Goal: Task Accomplishment & Management: Use online tool/utility

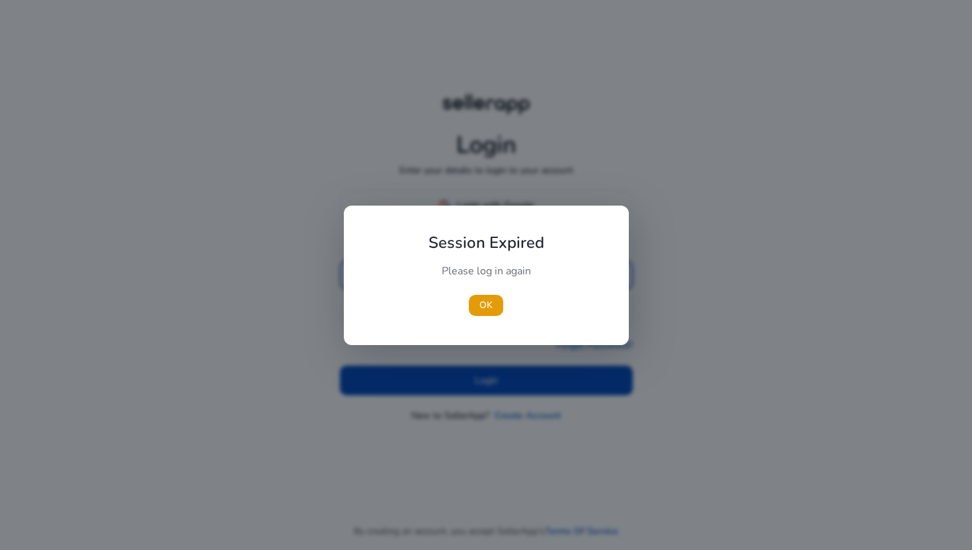
type input "**********"
click at [402, 375] on div at bounding box center [486, 275] width 972 height 550
click at [472, 311] on span "button" at bounding box center [486, 305] width 34 height 32
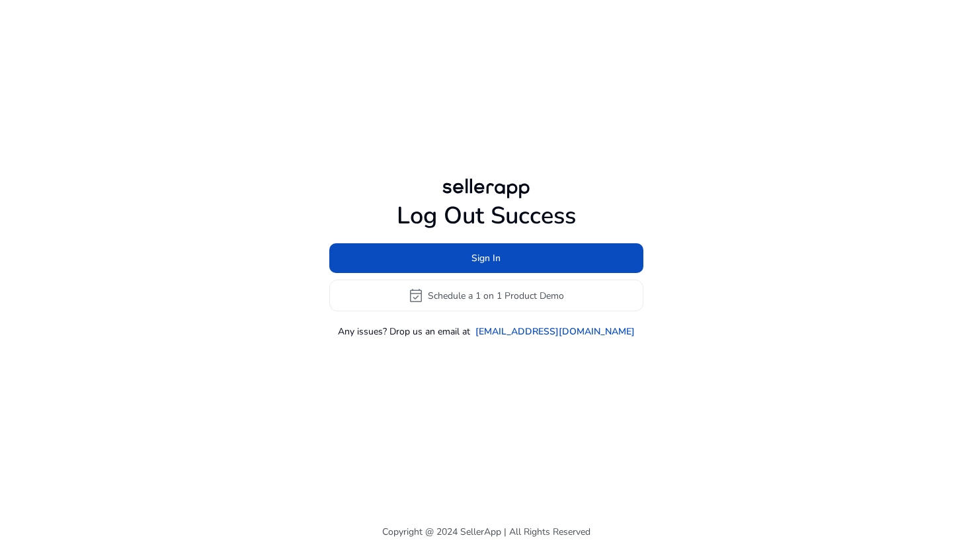
click at [445, 377] on div "Log Out Success Sign In event_available Schedule a 1 on 1 Product Demo Any issu…" at bounding box center [486, 257] width 760 height 514
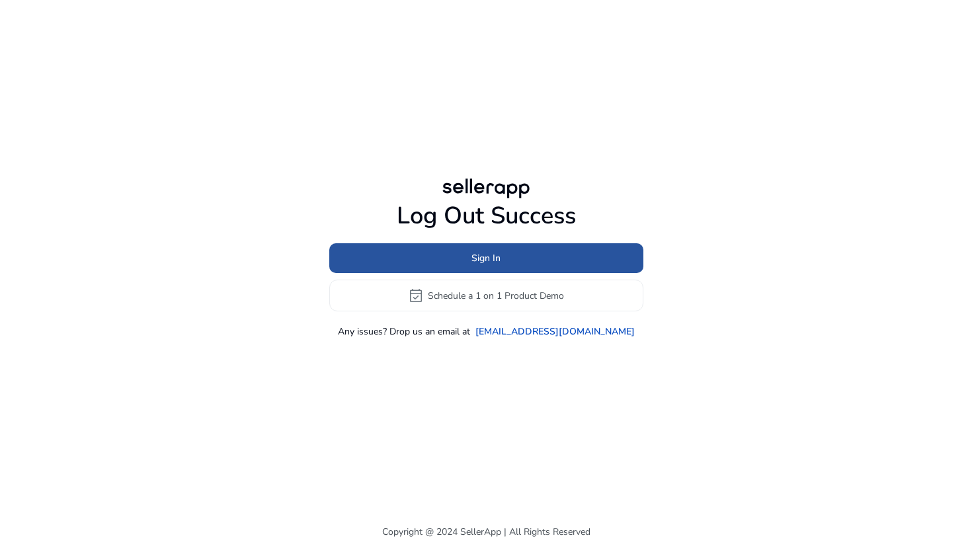
click at [467, 254] on span at bounding box center [486, 259] width 314 height 32
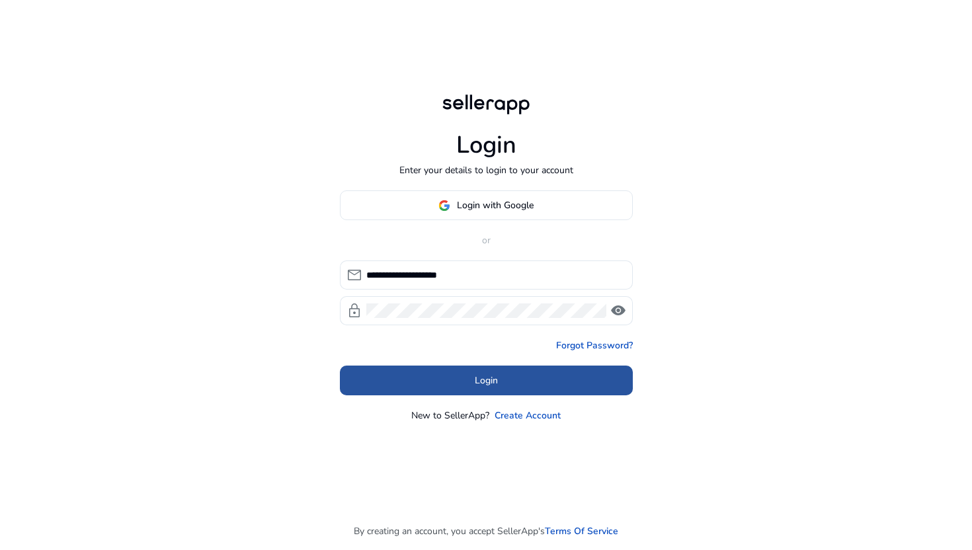
click at [453, 380] on span at bounding box center [486, 381] width 293 height 32
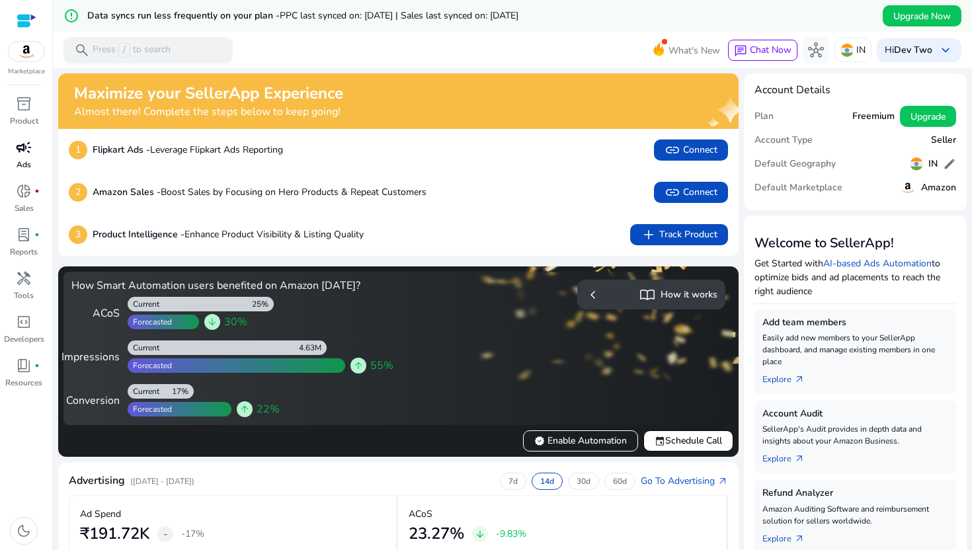
click at [18, 157] on div "campaign" at bounding box center [23, 147] width 37 height 21
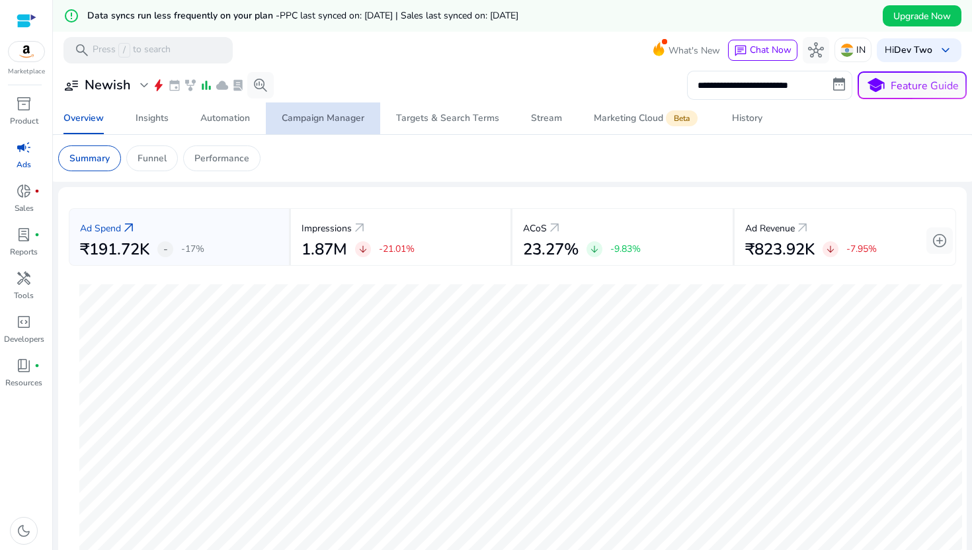
click at [362, 114] on div "Campaign Manager" at bounding box center [323, 118] width 83 height 9
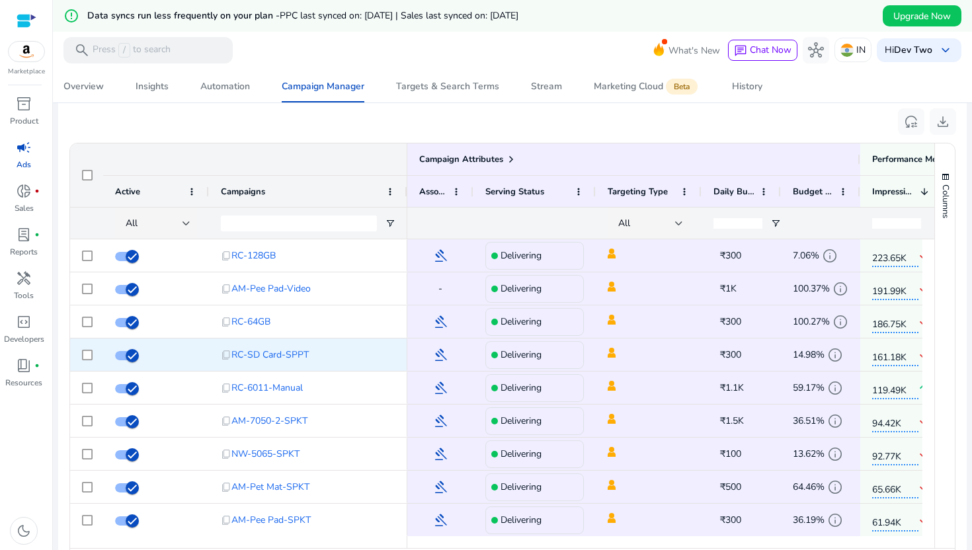
scroll to position [878, 0]
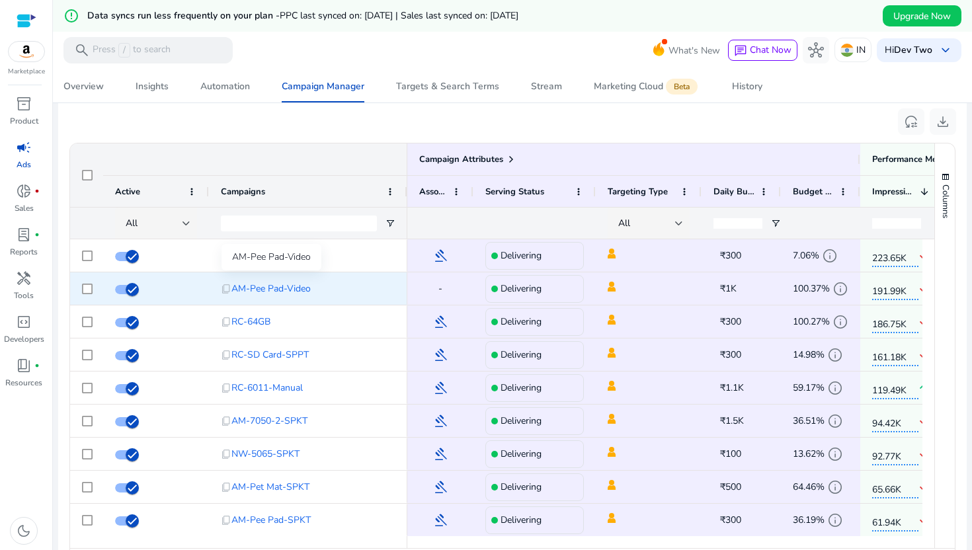
click at [260, 290] on span "AM-Pee Pad-Video" at bounding box center [270, 288] width 79 height 27
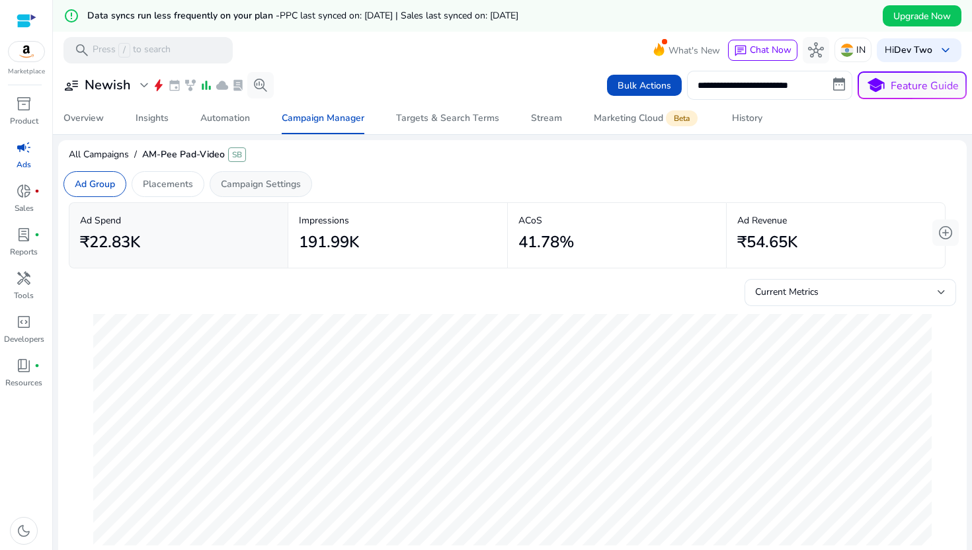
click at [288, 187] on p "Campaign Settings" at bounding box center [261, 184] width 80 height 14
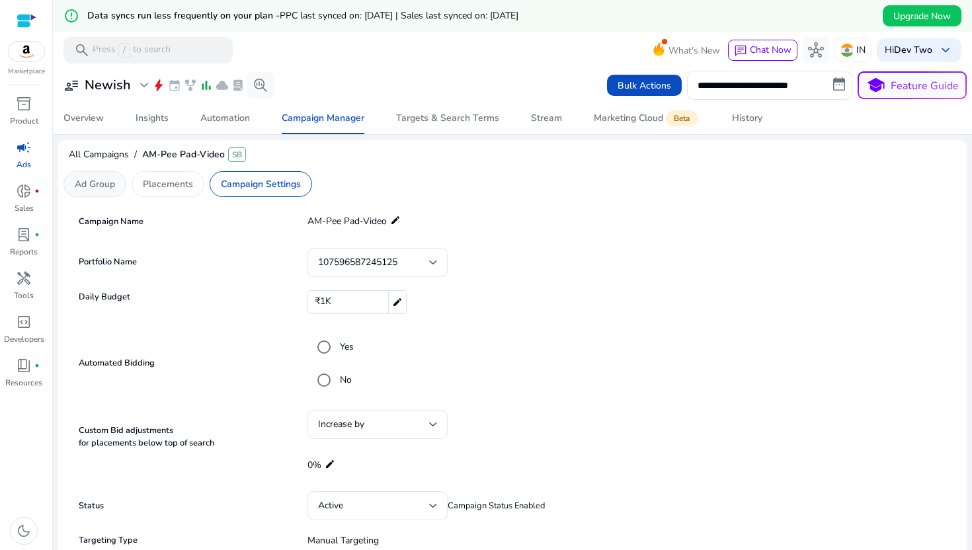
click at [115, 192] on div "Ad Group" at bounding box center [94, 184] width 63 height 26
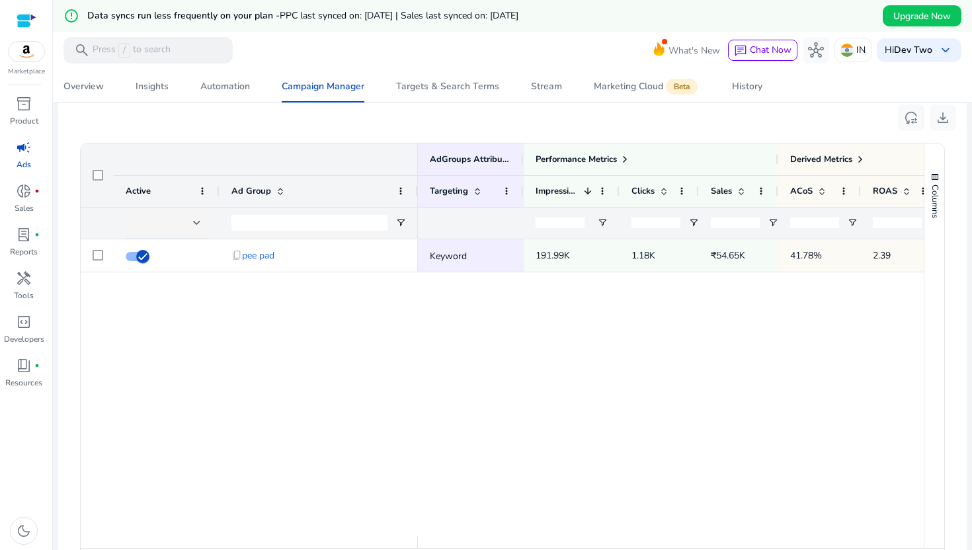
scroll to position [412, 0]
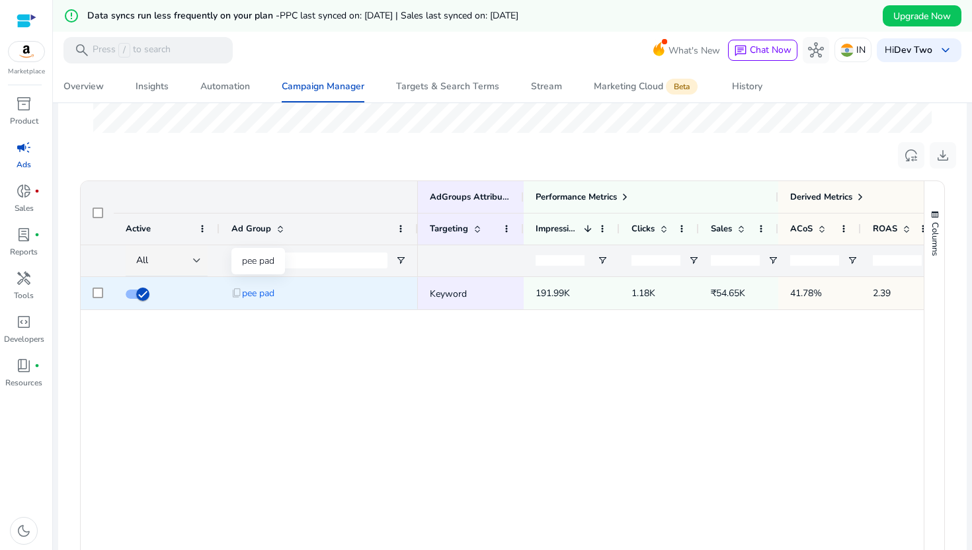
click at [254, 291] on span "pee pad" at bounding box center [258, 293] width 32 height 27
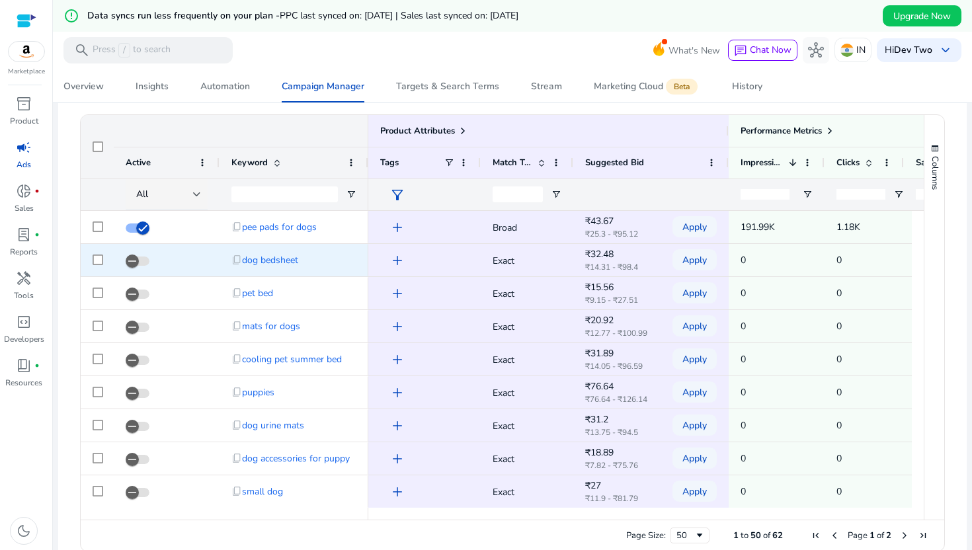
scroll to position [536, 0]
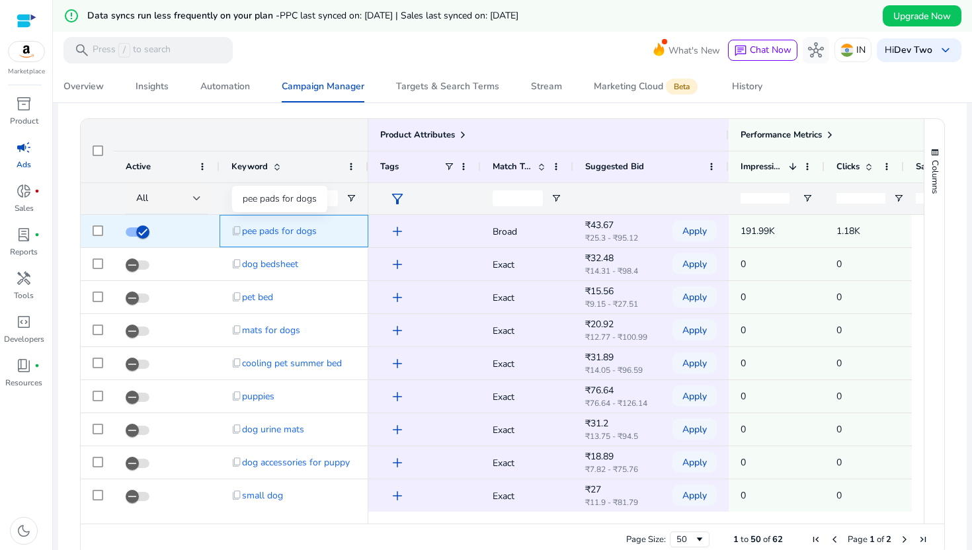
click at [277, 236] on span "pee pads for dogs" at bounding box center [279, 230] width 75 height 27
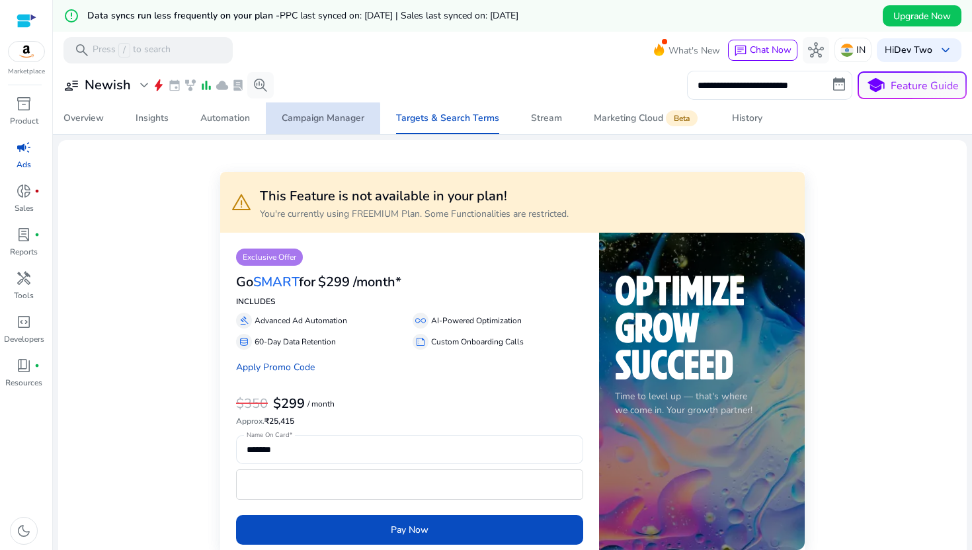
click at [282, 120] on div "Campaign Manager" at bounding box center [323, 118] width 83 height 9
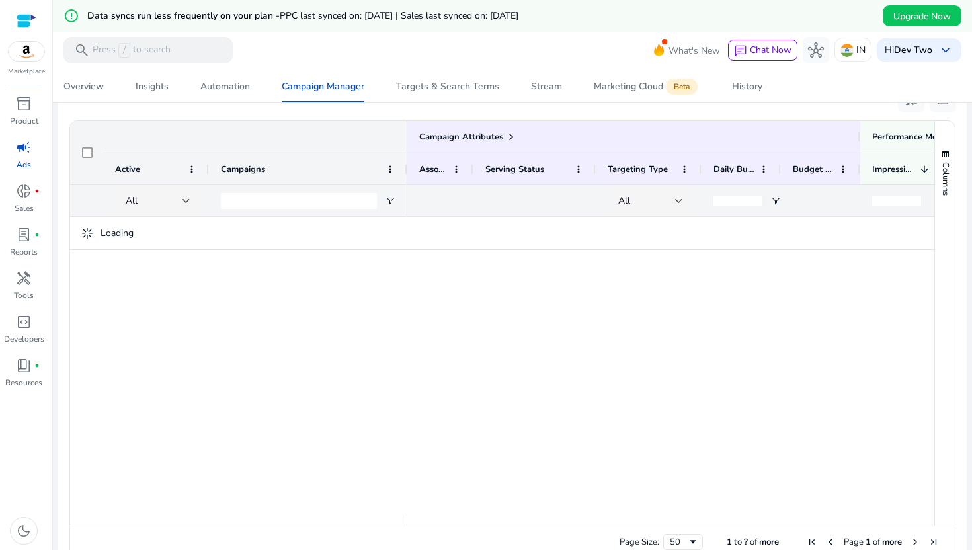
scroll to position [896, 0]
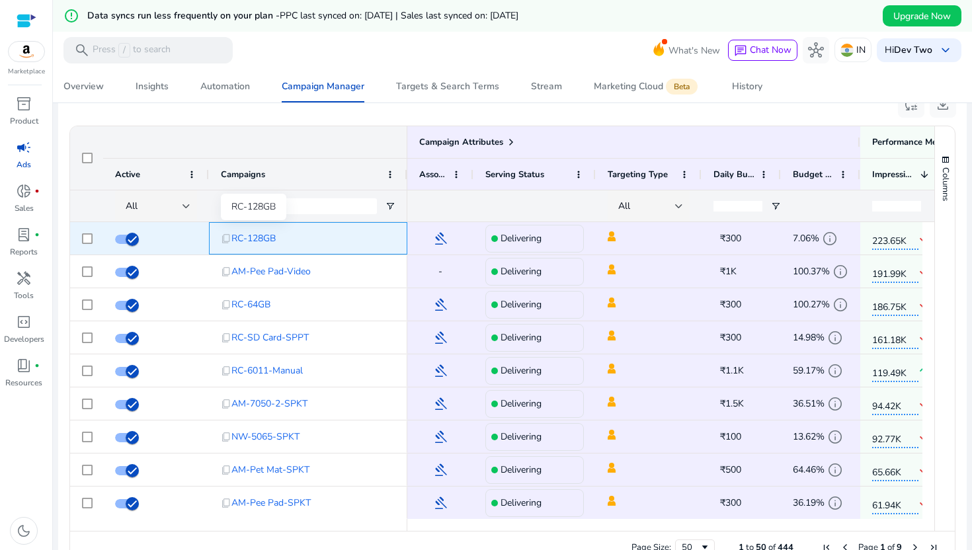
click at [254, 235] on span "RC-128GB" at bounding box center [253, 238] width 44 height 27
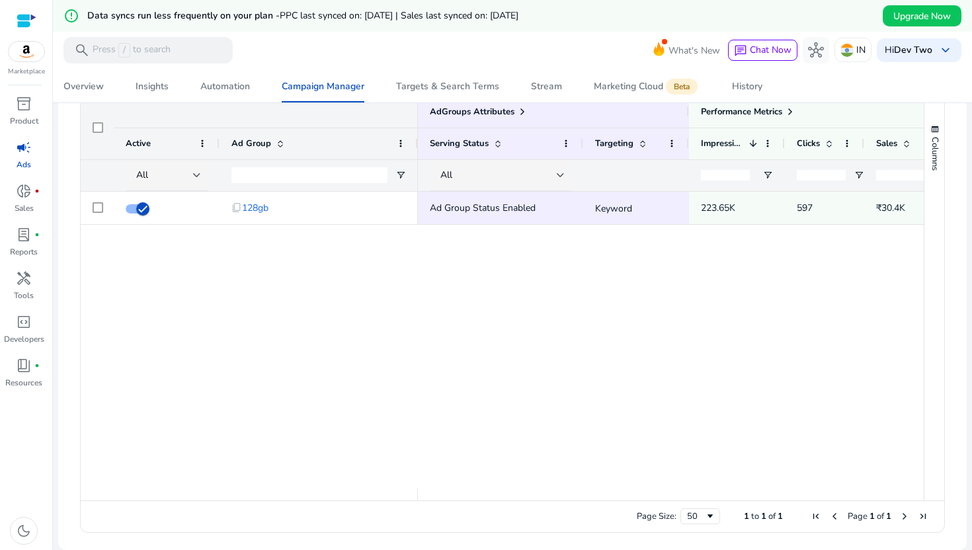
scroll to position [65, 0]
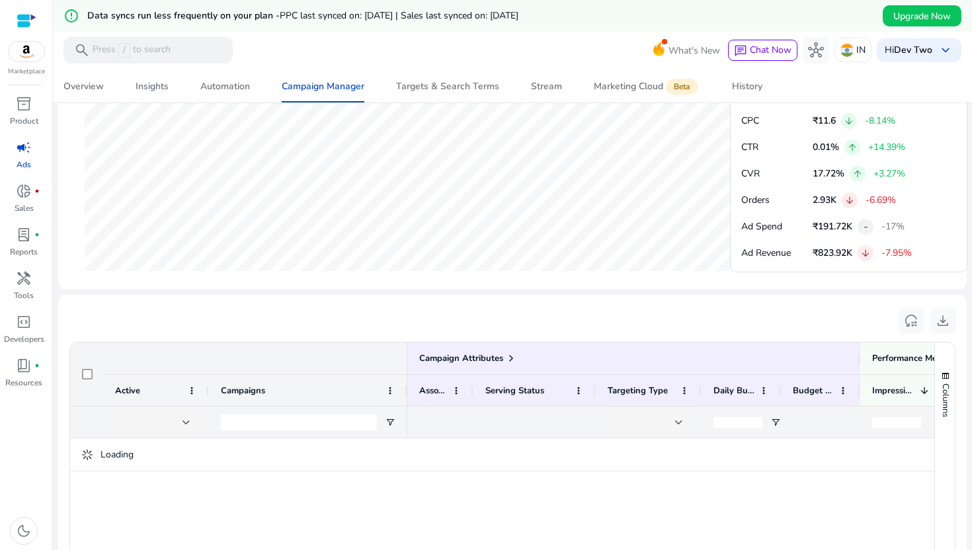
scroll to position [679, 0]
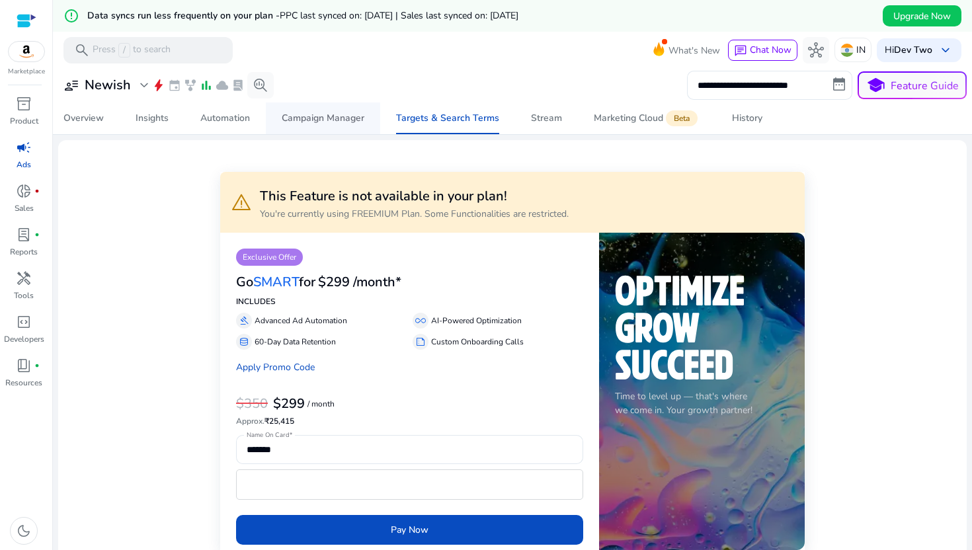
click at [344, 123] on div "Campaign Manager" at bounding box center [323, 118] width 83 height 9
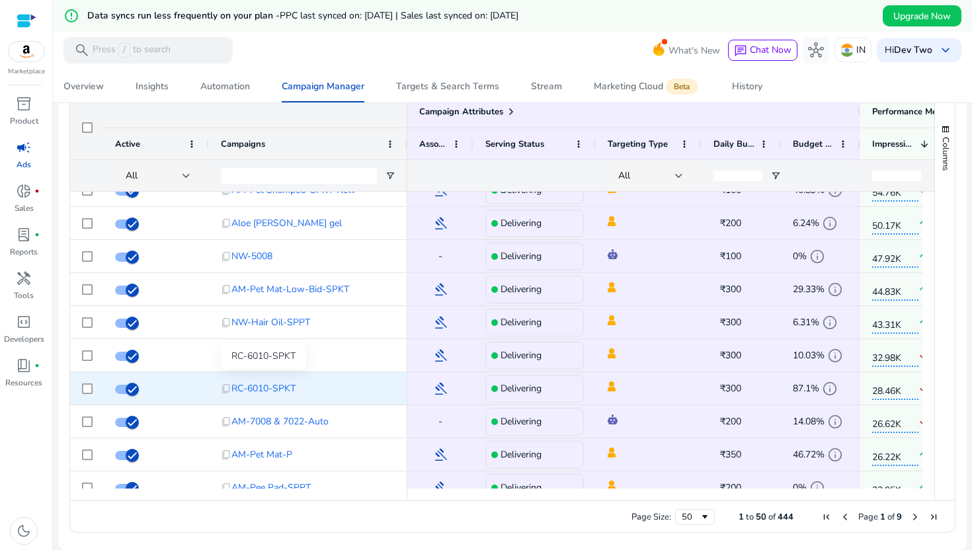
click at [280, 387] on span "RC-6010-SPKT" at bounding box center [263, 388] width 64 height 27
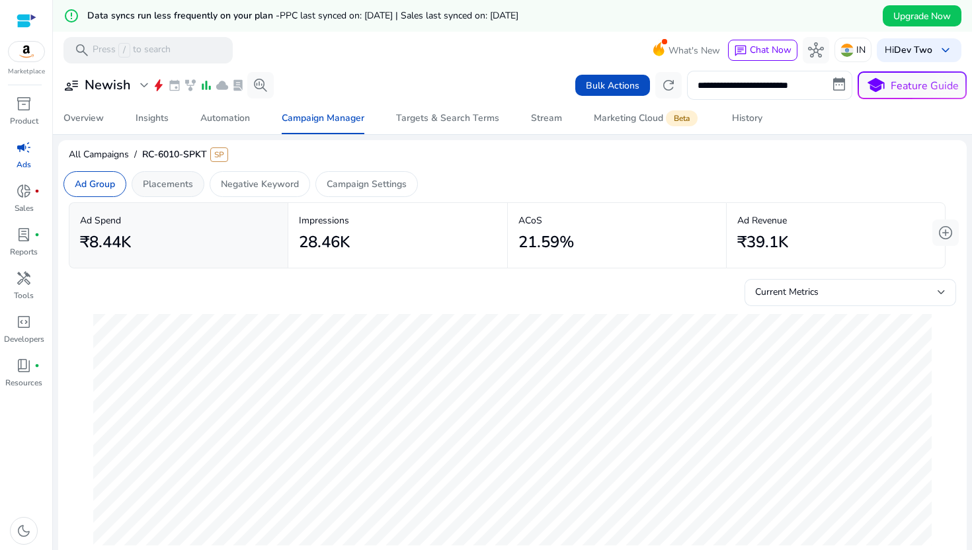
click at [173, 185] on p "Placements" at bounding box center [168, 184] width 50 height 14
click at [103, 178] on p "Ad Group" at bounding box center [95, 184] width 40 height 14
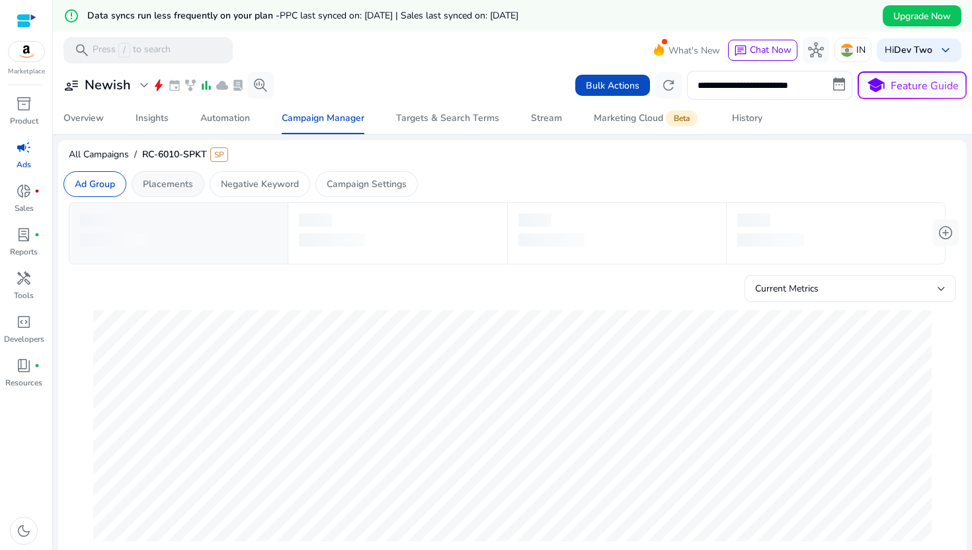
click at [135, 178] on div "Placements" at bounding box center [168, 184] width 73 height 26
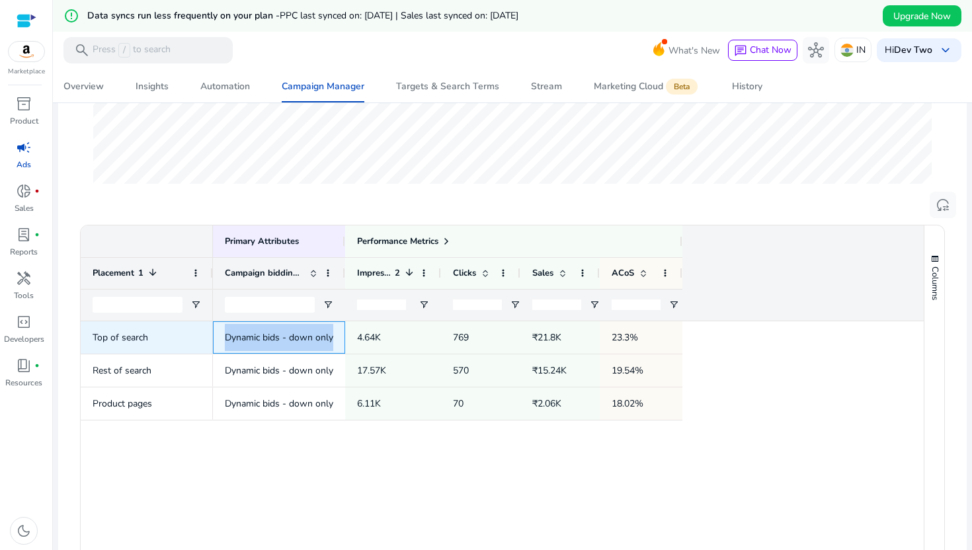
drag, startPoint x: 219, startPoint y: 334, endPoint x: 339, endPoint y: 340, distance: 119.8
click at [339, 339] on div "Dynamic bids - down only" at bounding box center [279, 337] width 132 height 32
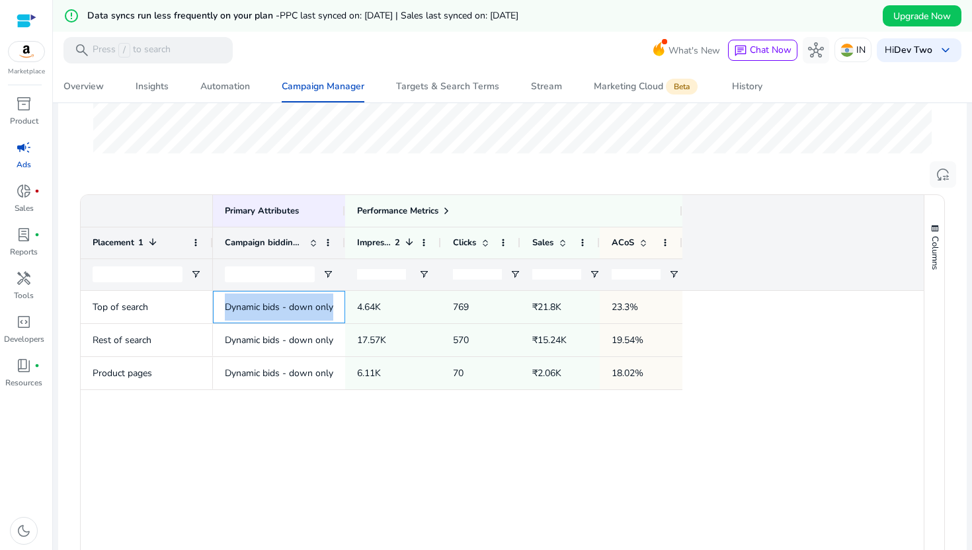
scroll to position [395, 0]
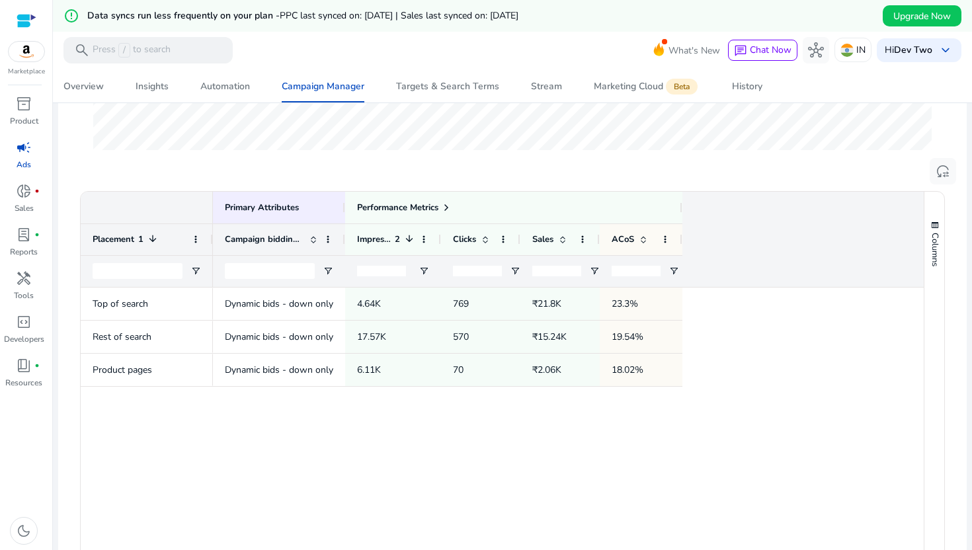
click at [180, 409] on div "Top of search Rest of search Product pages Dynamic bids - down only 4.64K 769 ₹…" at bounding box center [502, 441] width 843 height 309
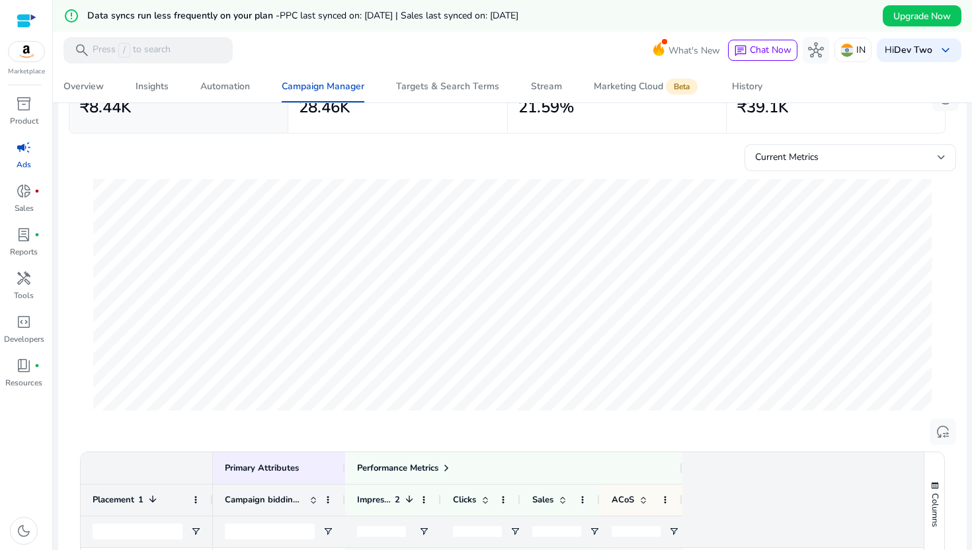
scroll to position [0, 0]
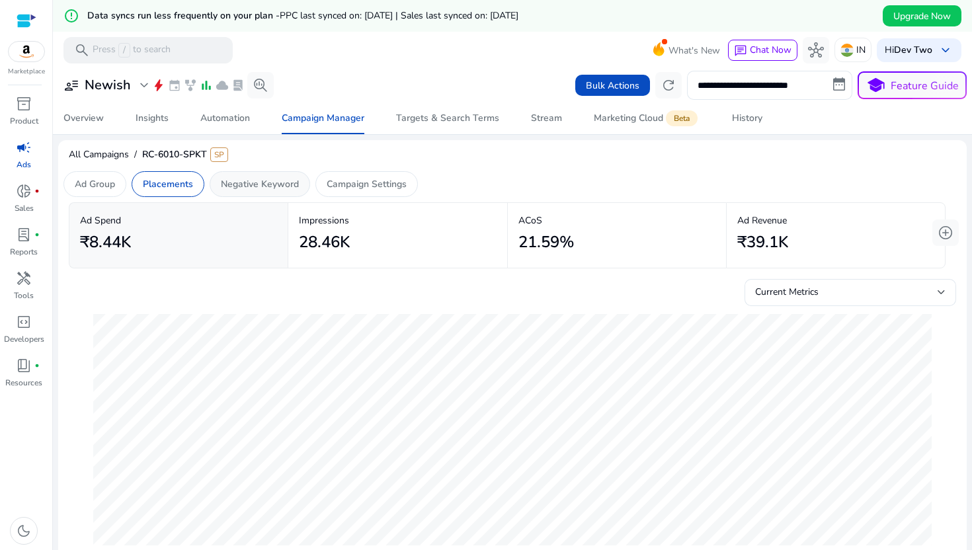
click at [255, 180] on p "Negative Keyword" at bounding box center [260, 184] width 78 height 14
click at [387, 178] on p "Campaign Settings" at bounding box center [366, 184] width 80 height 14
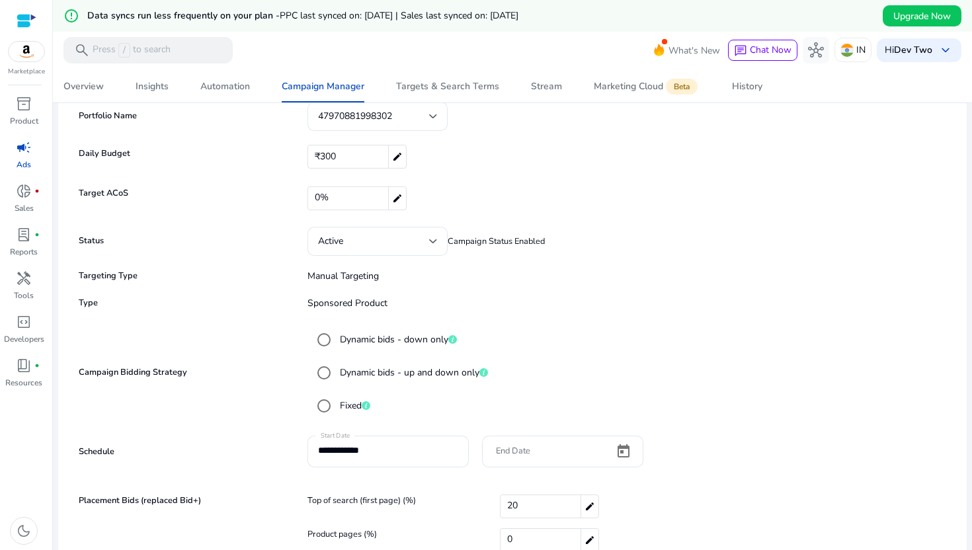
scroll to position [77, 0]
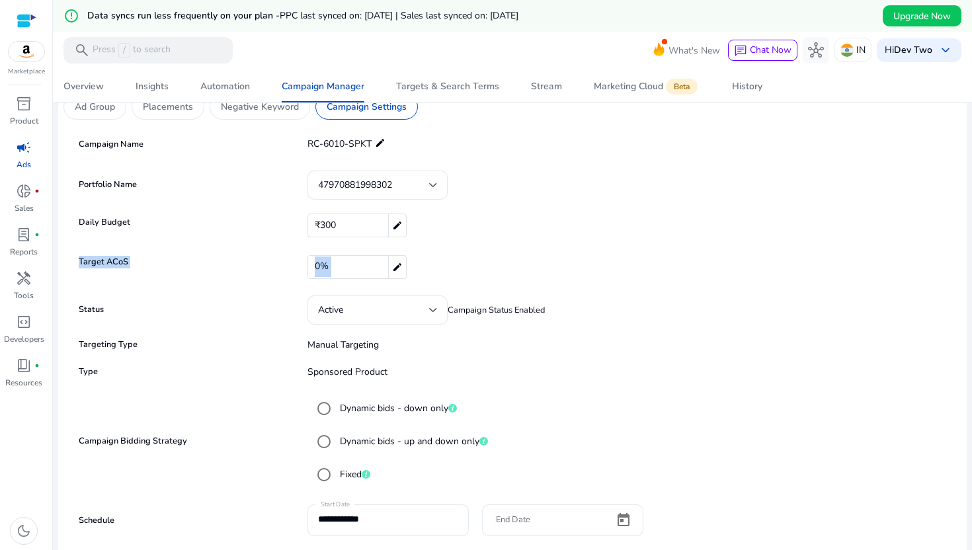
drag, startPoint x: 75, startPoint y: 258, endPoint x: 519, endPoint y: 264, distance: 444.8
click at [521, 264] on mat-card-content "**********" at bounding box center [512, 398] width 887 height 546
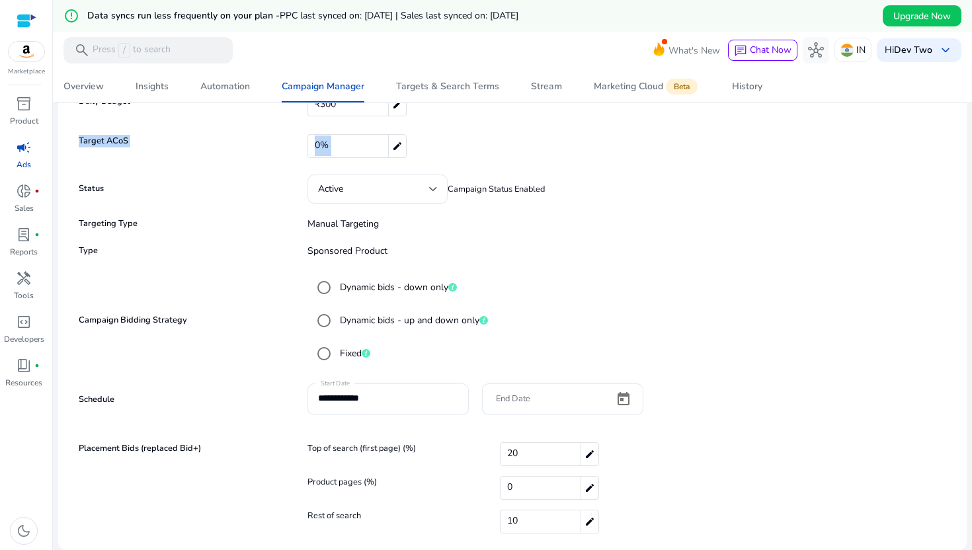
drag, startPoint x: 303, startPoint y: 221, endPoint x: 399, endPoint y: 224, distance: 95.2
click at [399, 224] on p "Manual Targeting" at bounding box center [622, 224] width 656 height 14
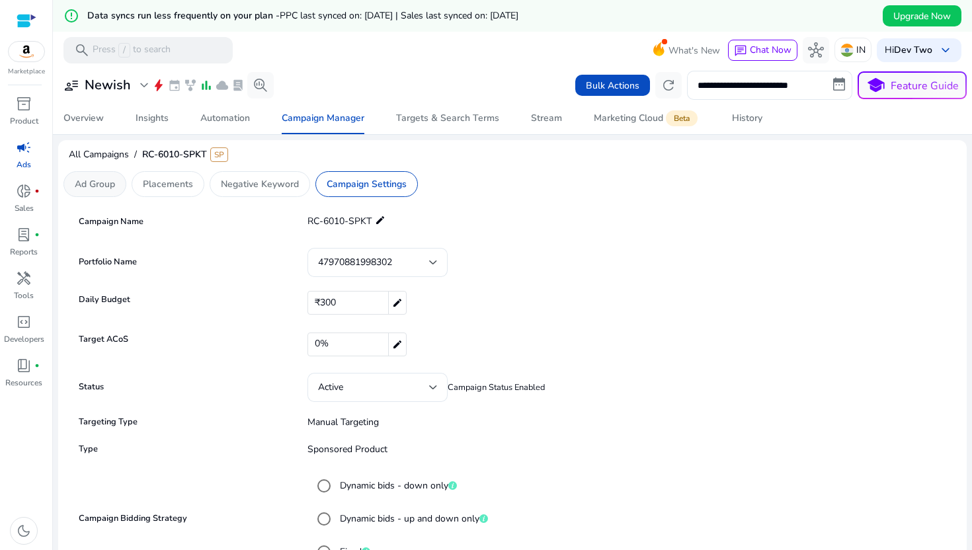
click at [102, 172] on div "Ad Group" at bounding box center [94, 184] width 63 height 26
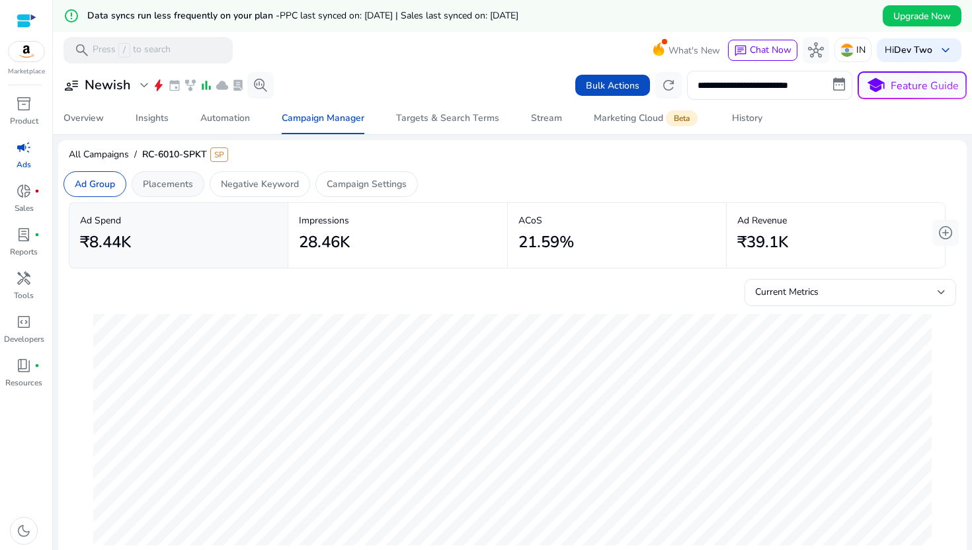
click at [186, 181] on p "Placements" at bounding box center [168, 184] width 50 height 14
click at [97, 182] on p "Ad Group" at bounding box center [95, 184] width 40 height 14
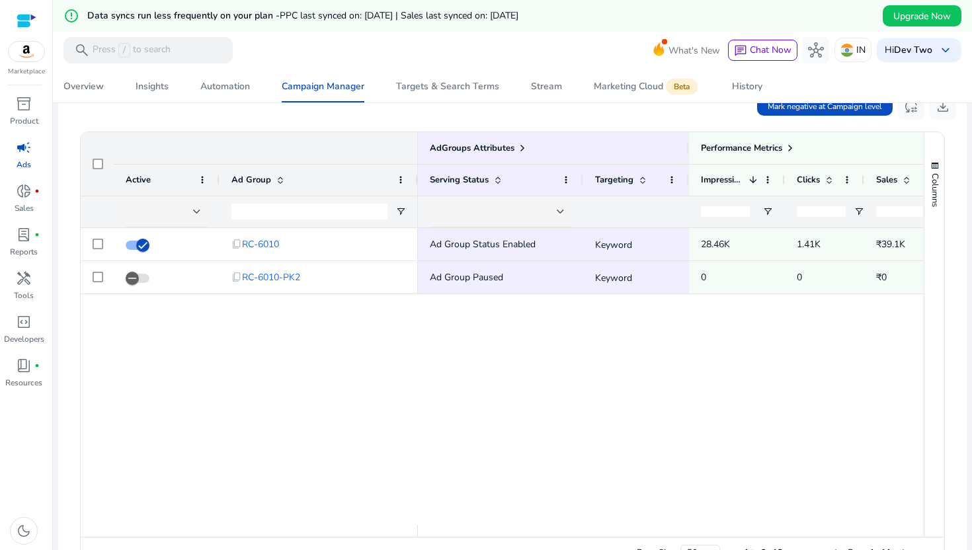
scroll to position [498, 0]
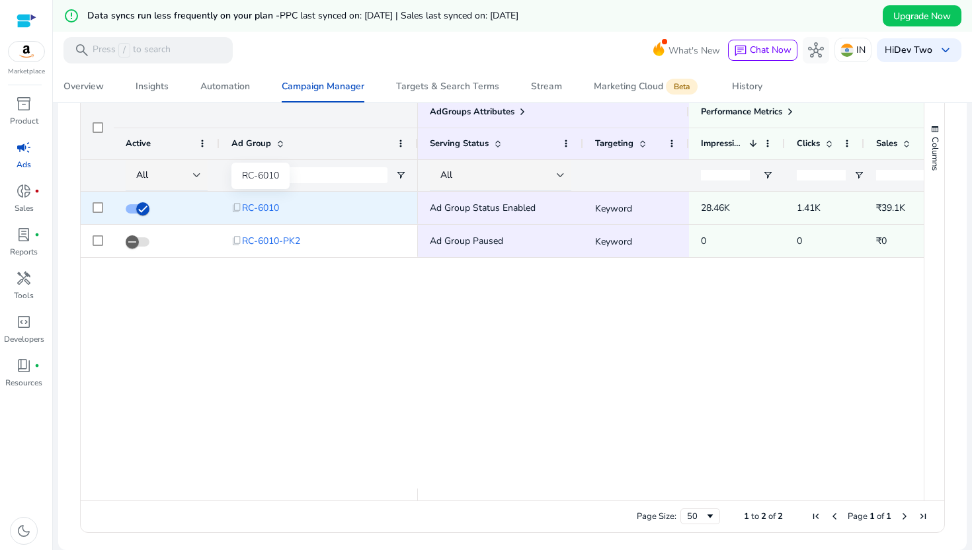
click at [260, 206] on span "RC-6010" at bounding box center [260, 207] width 37 height 27
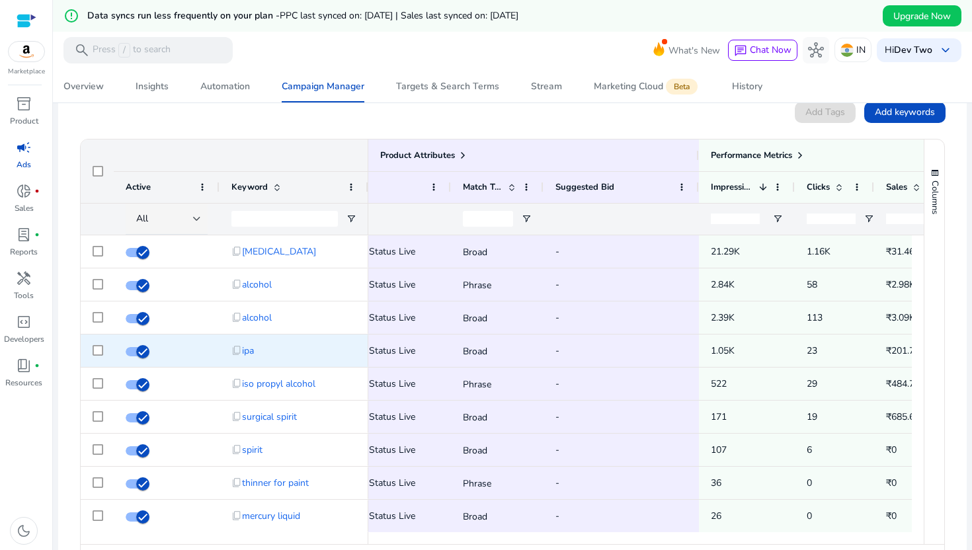
scroll to position [0, 84]
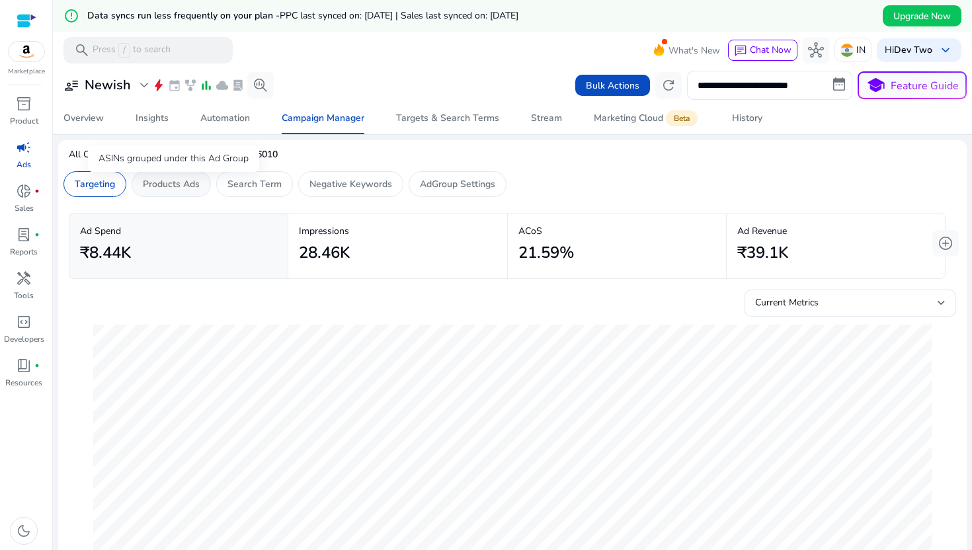
click at [147, 188] on p "Products Ads" at bounding box center [171, 184] width 57 height 14
click at [246, 186] on p "Search Term" at bounding box center [254, 184] width 54 height 14
click at [342, 187] on p "Negative Keywords" at bounding box center [350, 184] width 83 height 14
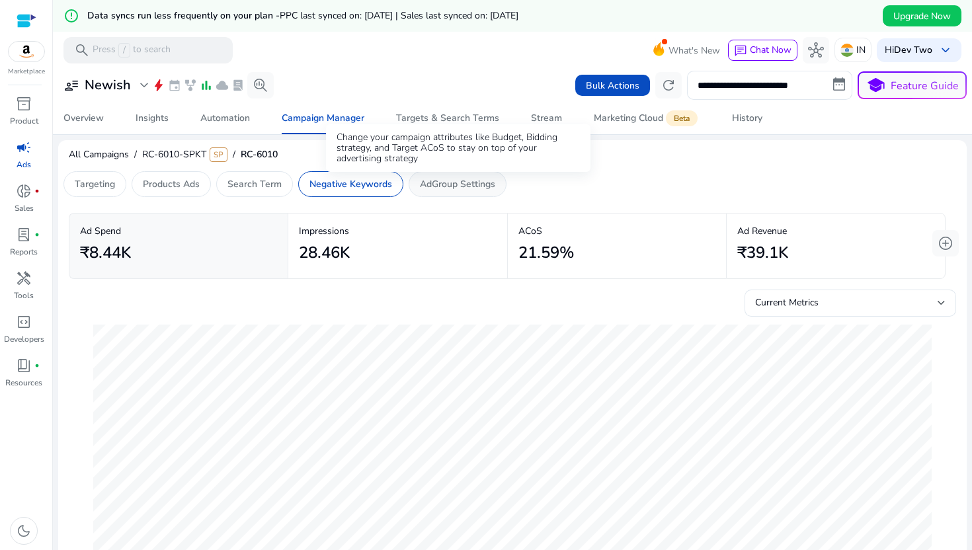
click at [448, 184] on p "AdGroup Settings" at bounding box center [457, 184] width 75 height 14
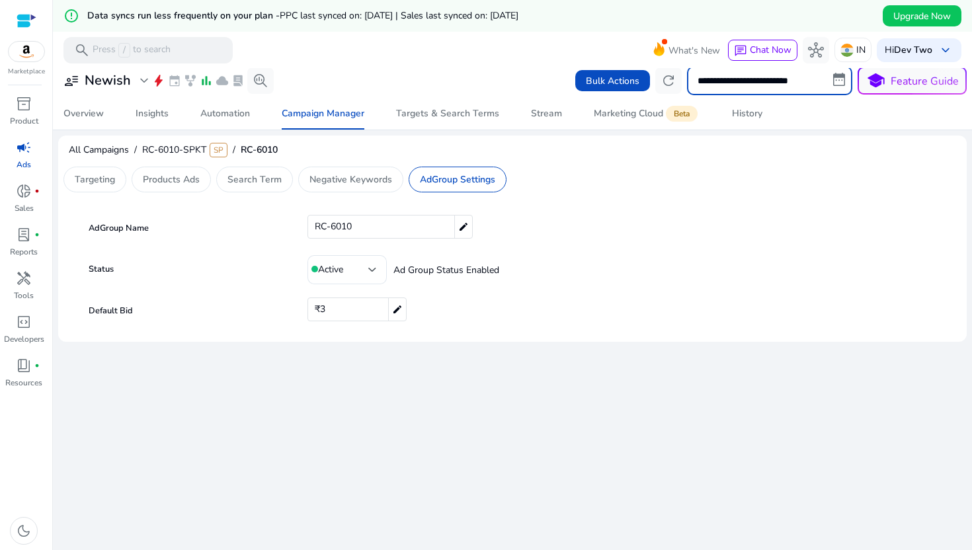
click at [782, 73] on input "**********" at bounding box center [769, 80] width 165 height 29
select select "*"
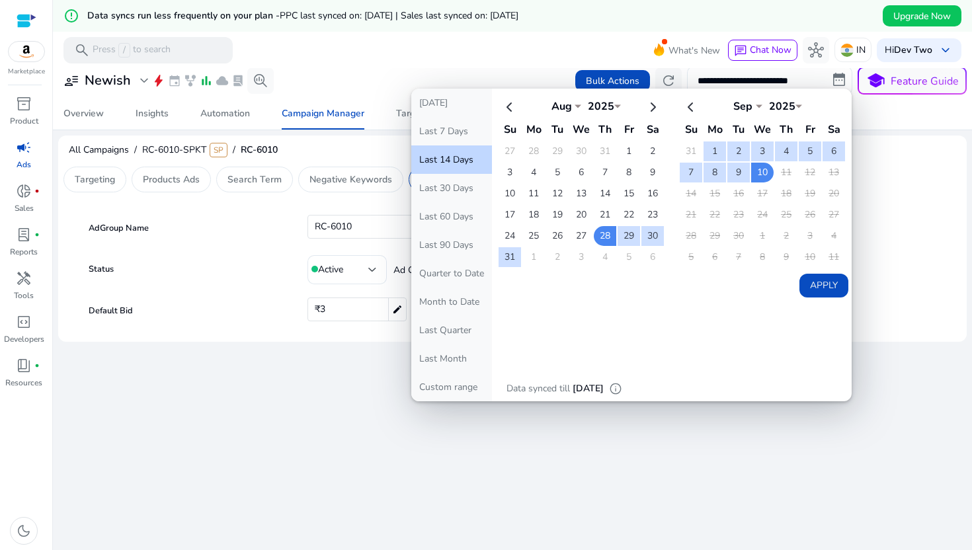
click at [784, 170] on td "11" at bounding box center [786, 173] width 22 height 20
click at [457, 134] on button "Last 7 Days" at bounding box center [451, 131] width 81 height 28
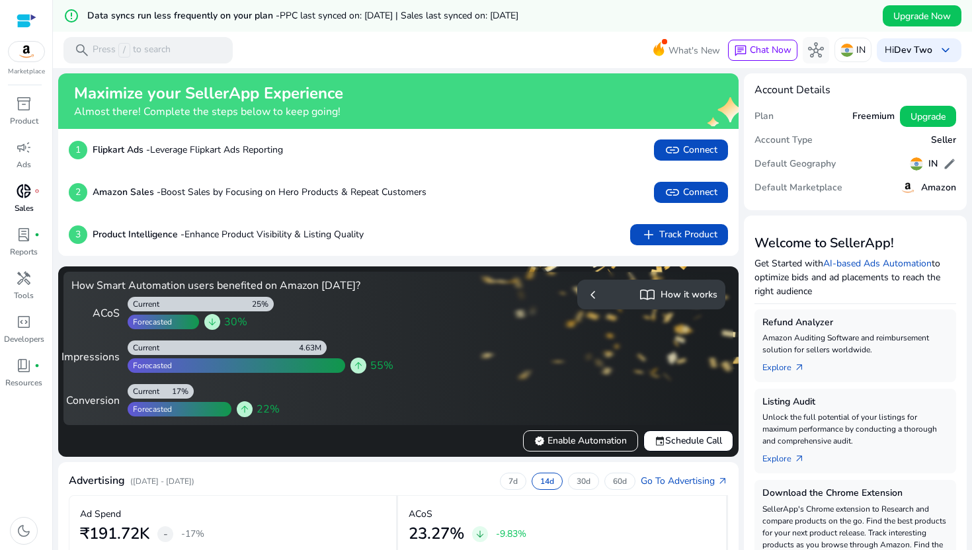
click at [22, 214] on link "donut_small fiber_manual_record Sales" at bounding box center [24, 202] width 48 height 44
click at [24, 154] on span "campaign" at bounding box center [24, 147] width 16 height 16
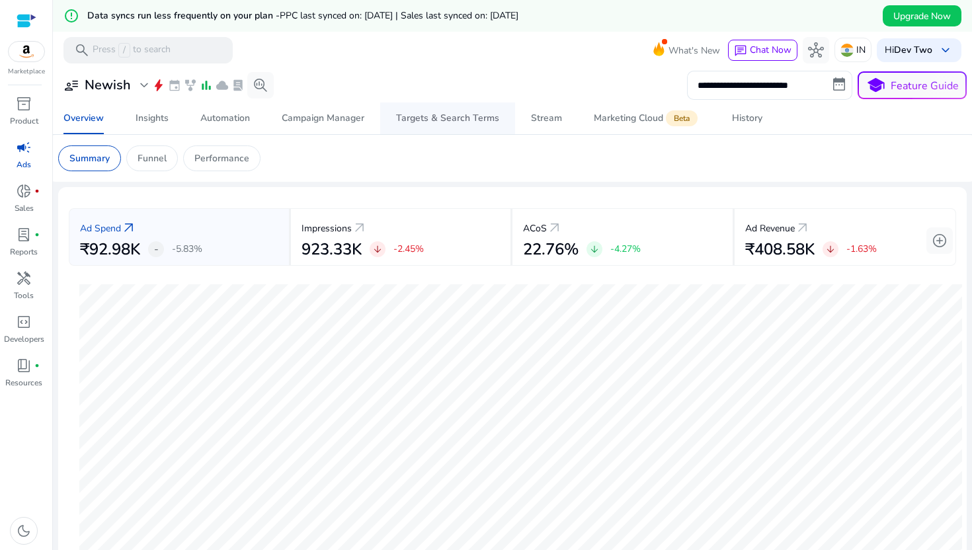
click at [413, 125] on span "Targets & Search Terms" at bounding box center [447, 118] width 103 height 32
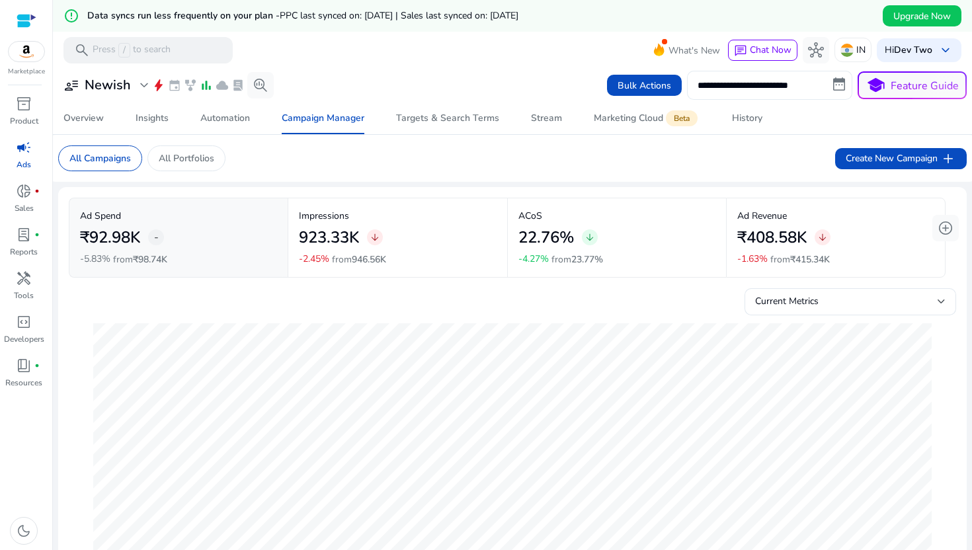
click at [806, 82] on input "**********" at bounding box center [769, 85] width 165 height 29
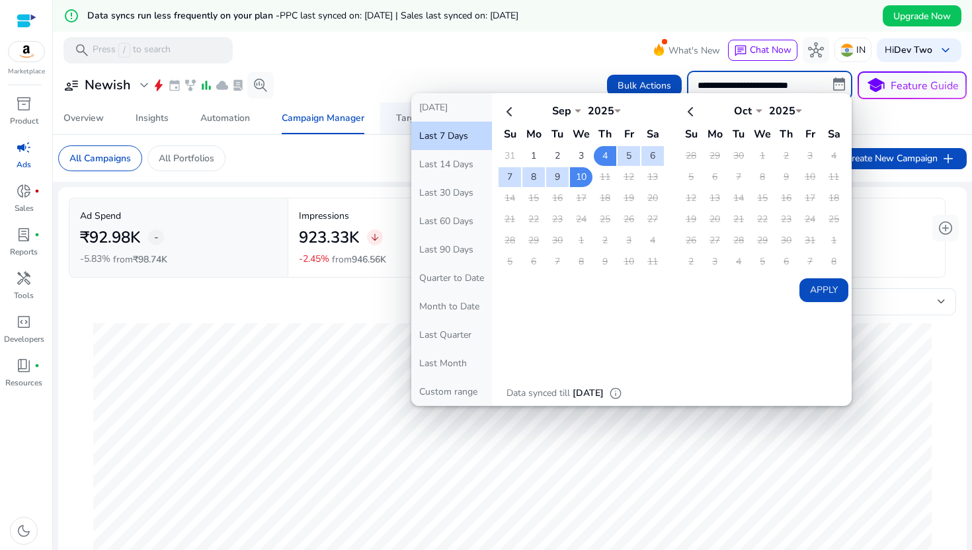
click at [449, 103] on button "[DATE]" at bounding box center [451, 107] width 81 height 28
type input "**********"
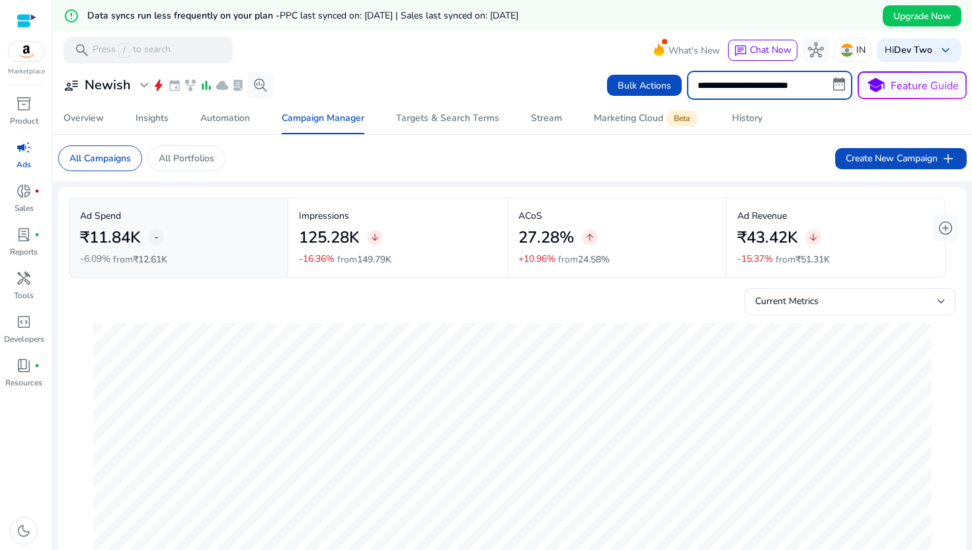
click at [790, 79] on input "**********" at bounding box center [769, 85] width 165 height 29
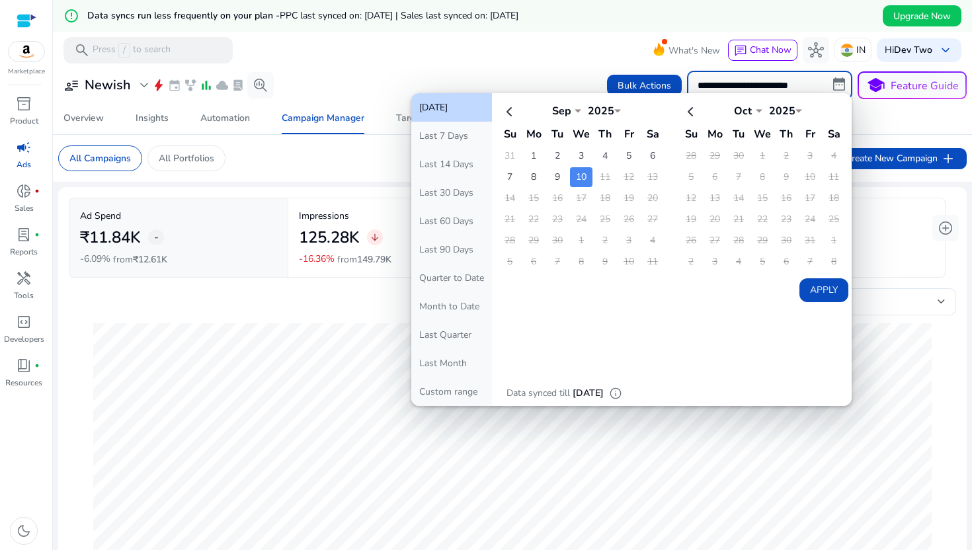
click at [833, 291] on button "Apply" at bounding box center [823, 290] width 49 height 24
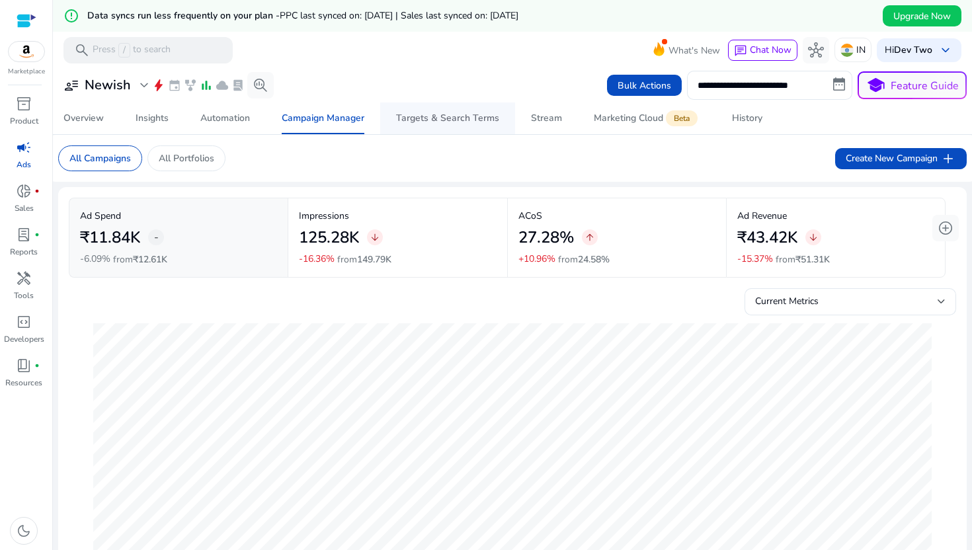
click at [428, 108] on span "Targets & Search Terms" at bounding box center [447, 118] width 103 height 32
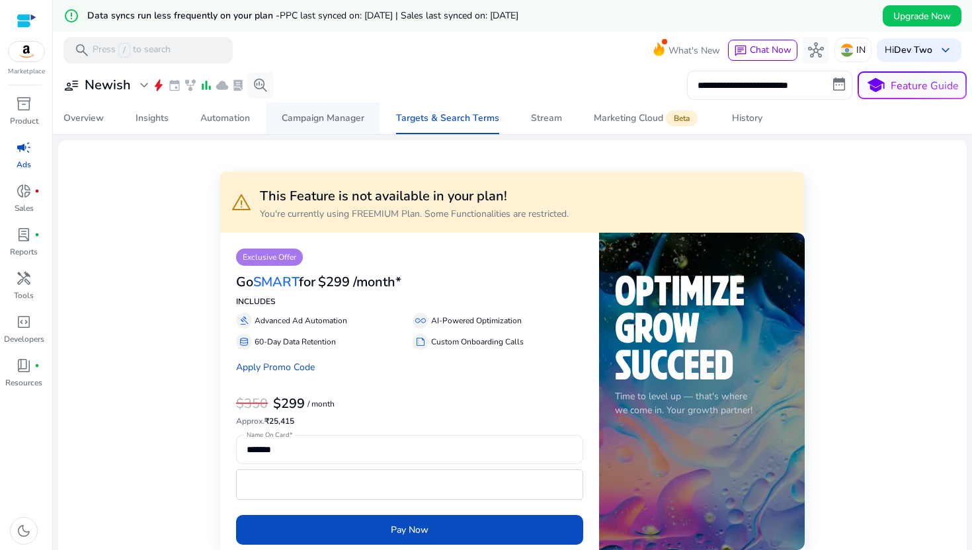
click at [311, 120] on div "Campaign Manager" at bounding box center [323, 118] width 83 height 9
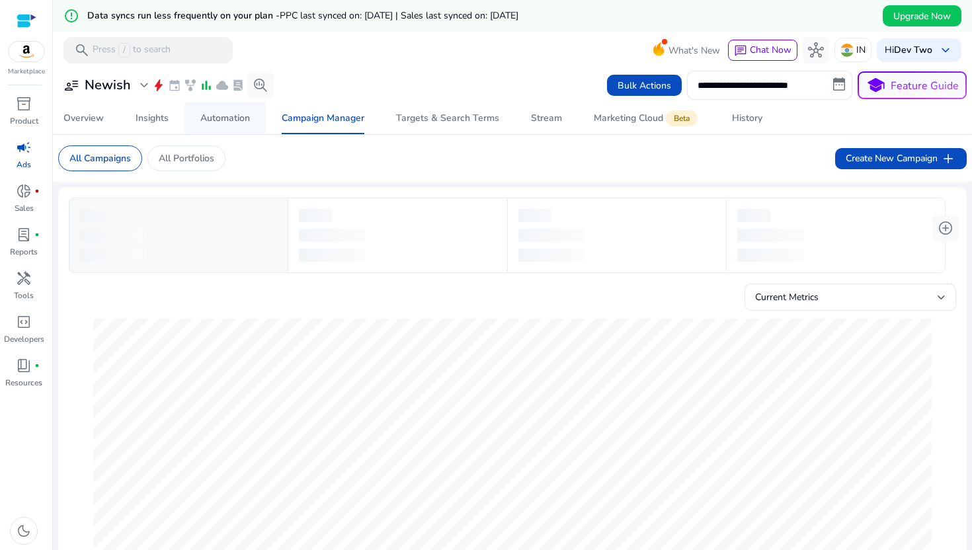
click at [217, 116] on div "Automation" at bounding box center [225, 118] width 50 height 9
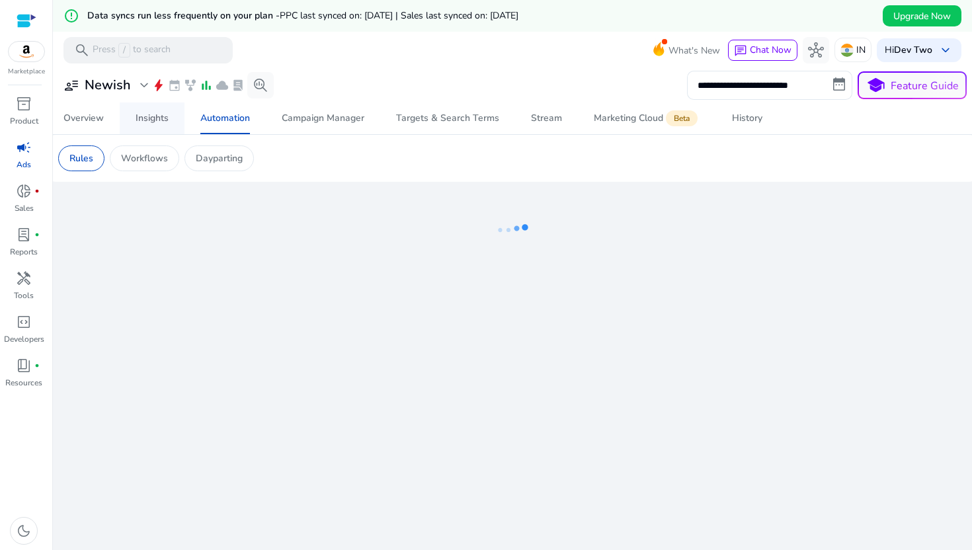
click at [149, 114] on div "Insights" at bounding box center [151, 118] width 33 height 9
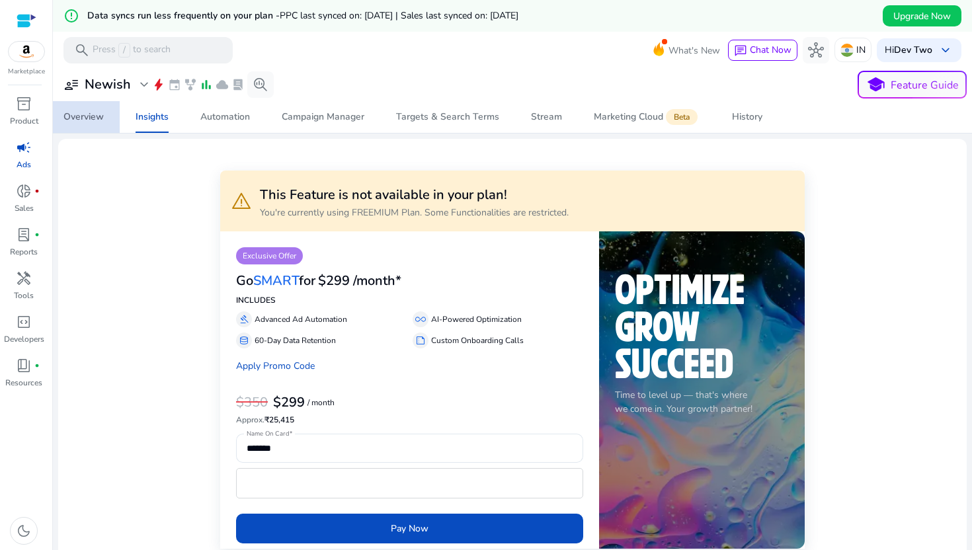
click at [104, 112] on link "Overview" at bounding box center [84, 117] width 72 height 32
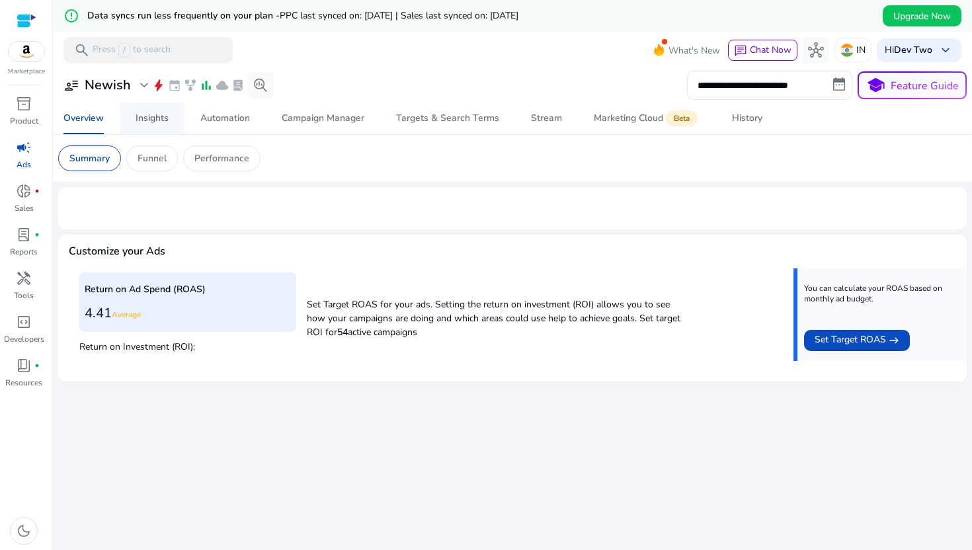
click at [151, 121] on div "Insights" at bounding box center [151, 118] width 33 height 9
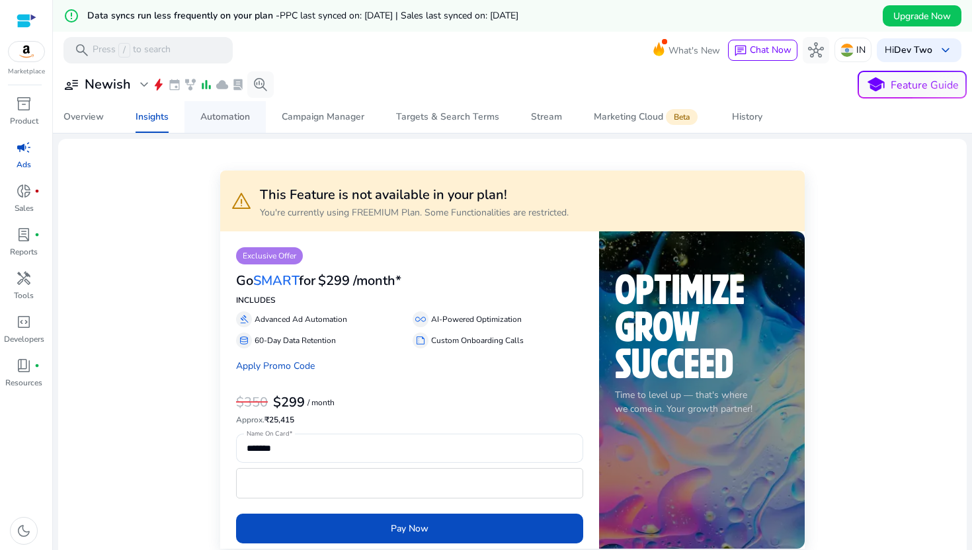
click at [217, 124] on span "Automation" at bounding box center [225, 117] width 50 height 32
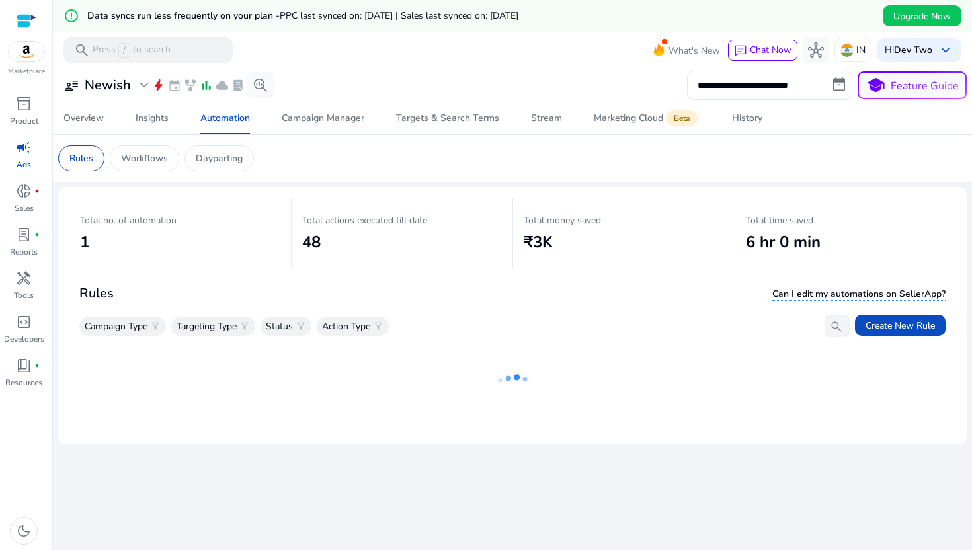
scroll to position [32, 0]
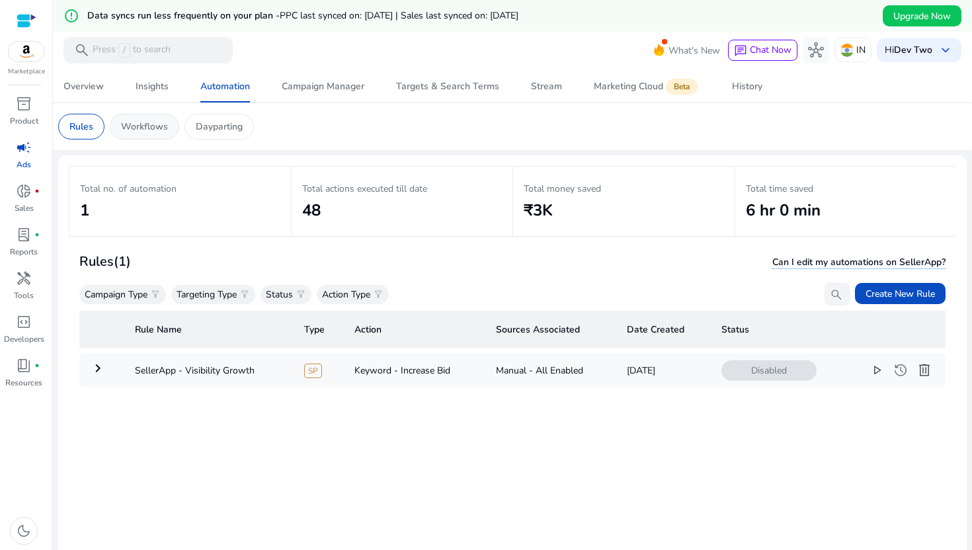
click at [149, 126] on p "Workflows" at bounding box center [144, 127] width 47 height 14
click at [243, 126] on p "Dayparting" at bounding box center [219, 127] width 47 height 14
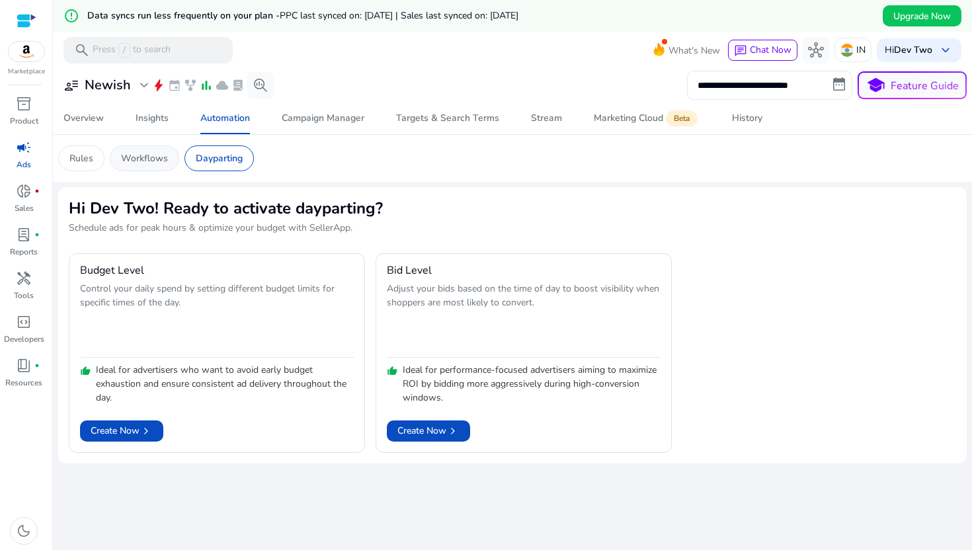
click at [149, 151] on p "Workflows" at bounding box center [144, 158] width 47 height 14
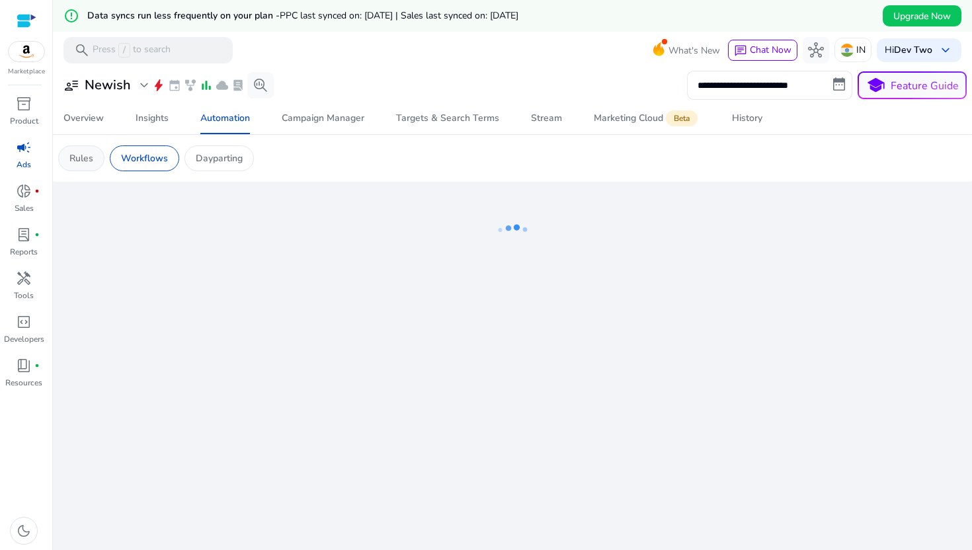
click at [80, 150] on div "Rules" at bounding box center [81, 158] width 46 height 26
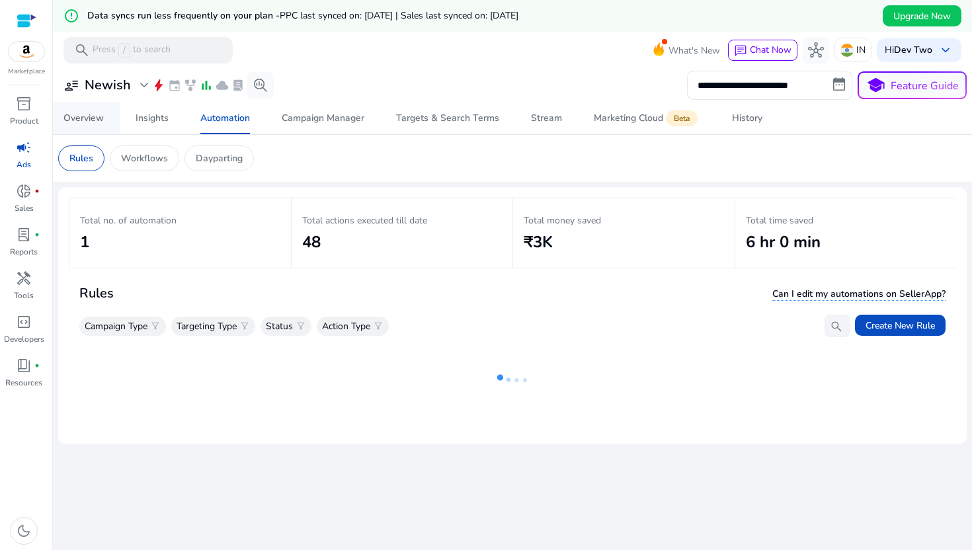
click at [85, 106] on span "Overview" at bounding box center [83, 118] width 40 height 32
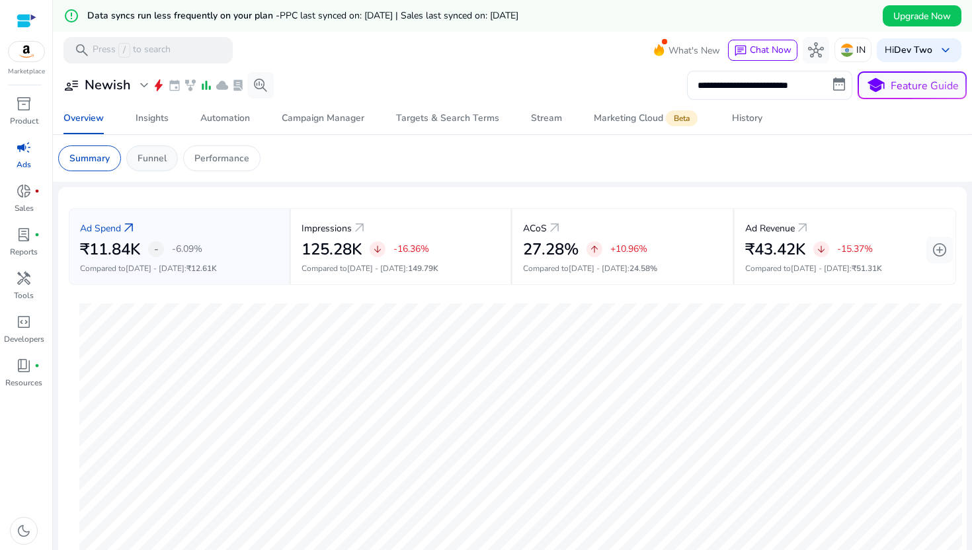
click at [165, 149] on div "Funnel" at bounding box center [152, 158] width 52 height 26
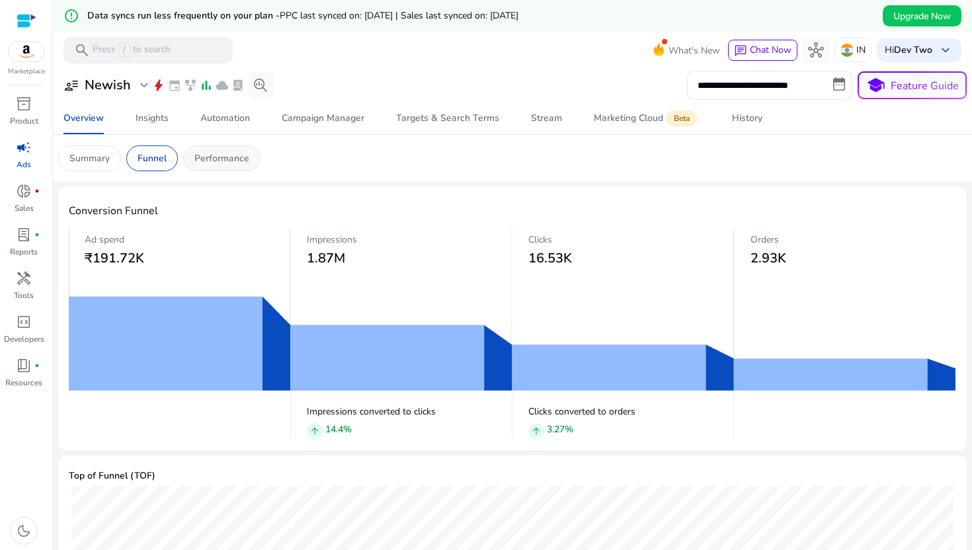
click at [201, 163] on p "Performance" at bounding box center [221, 158] width 55 height 14
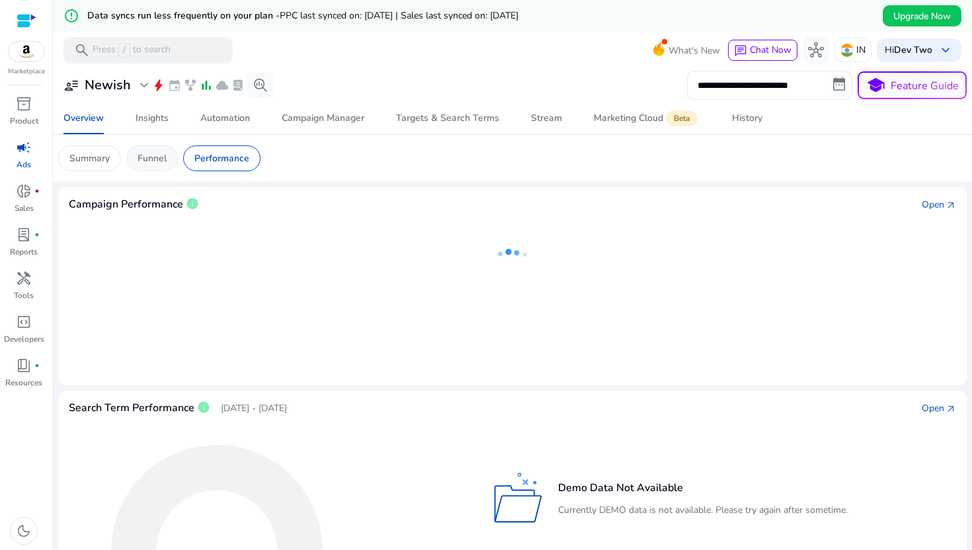
click at [172, 155] on div "Funnel" at bounding box center [152, 158] width 52 height 26
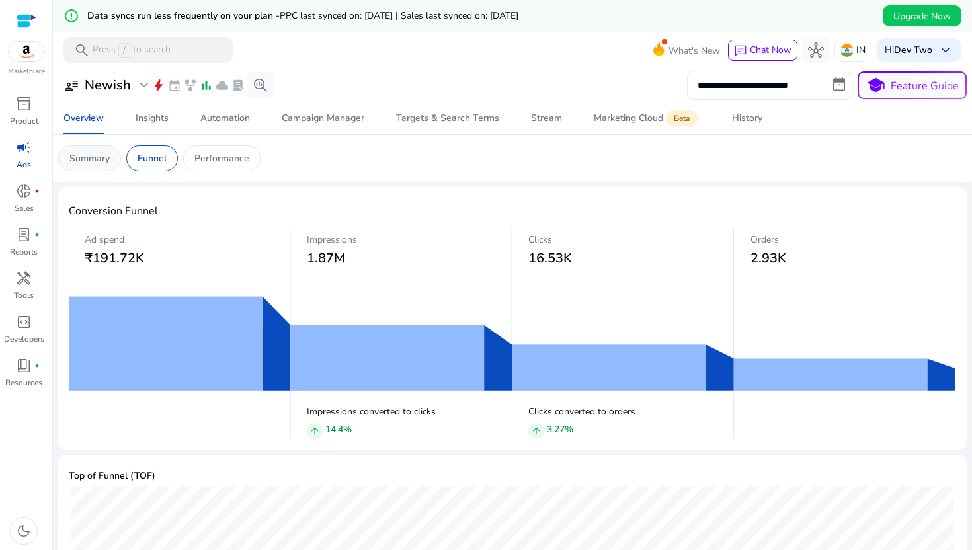
click at [99, 157] on p "Summary" at bounding box center [89, 158] width 40 height 14
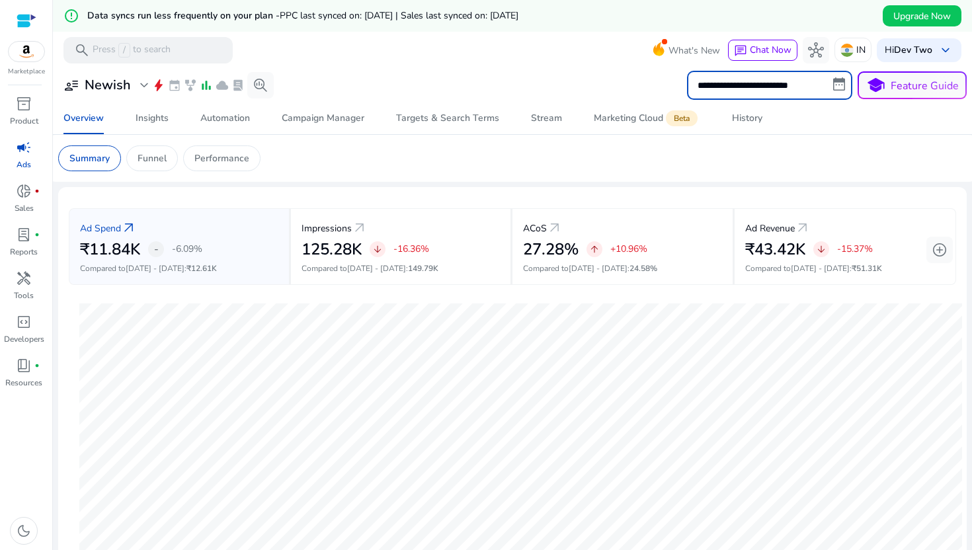
click at [814, 92] on input "**********" at bounding box center [769, 85] width 165 height 29
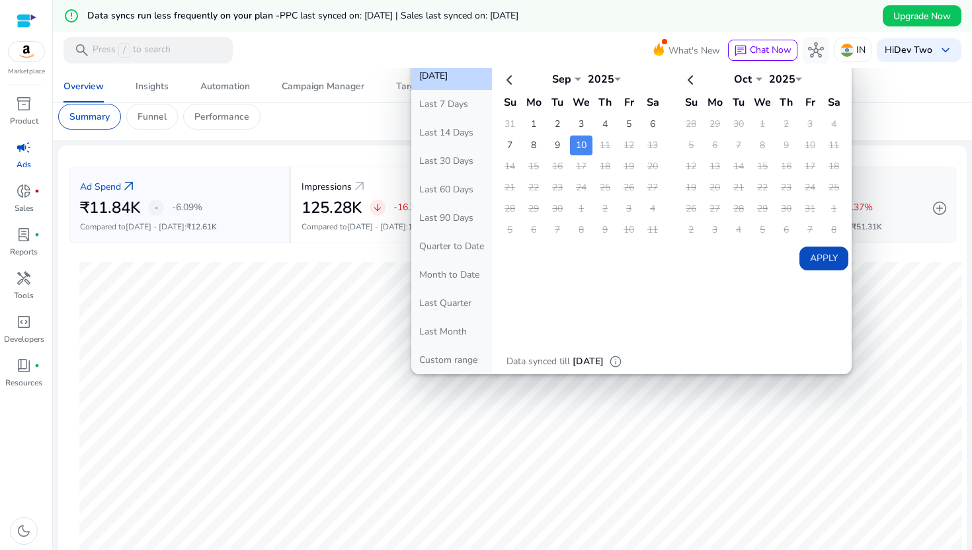
click at [858, 208] on p "-15.37%" at bounding box center [855, 207] width 36 height 9
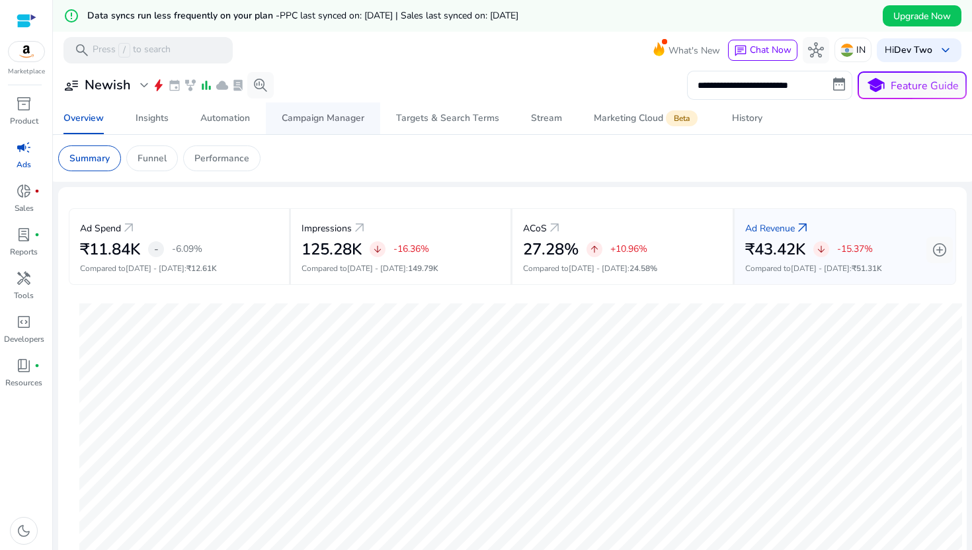
click at [363, 122] on div "Campaign Manager" at bounding box center [323, 118] width 83 height 9
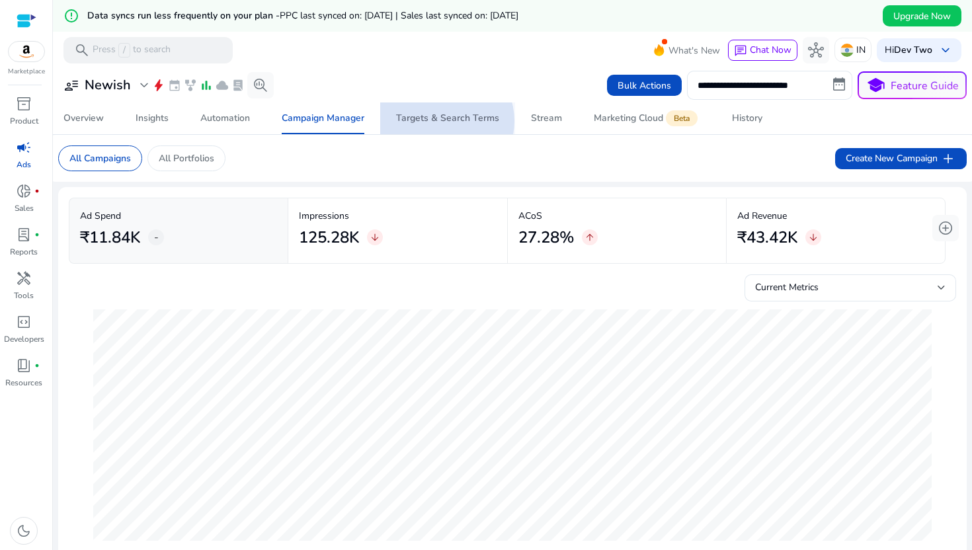
click at [441, 121] on div "Targets & Search Terms" at bounding box center [447, 118] width 103 height 9
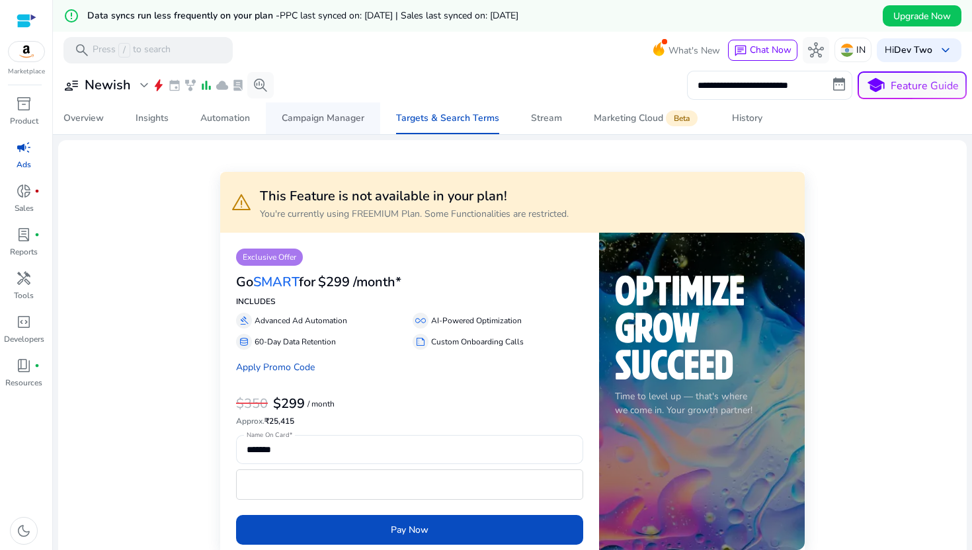
click at [330, 119] on div "Campaign Manager" at bounding box center [323, 118] width 83 height 9
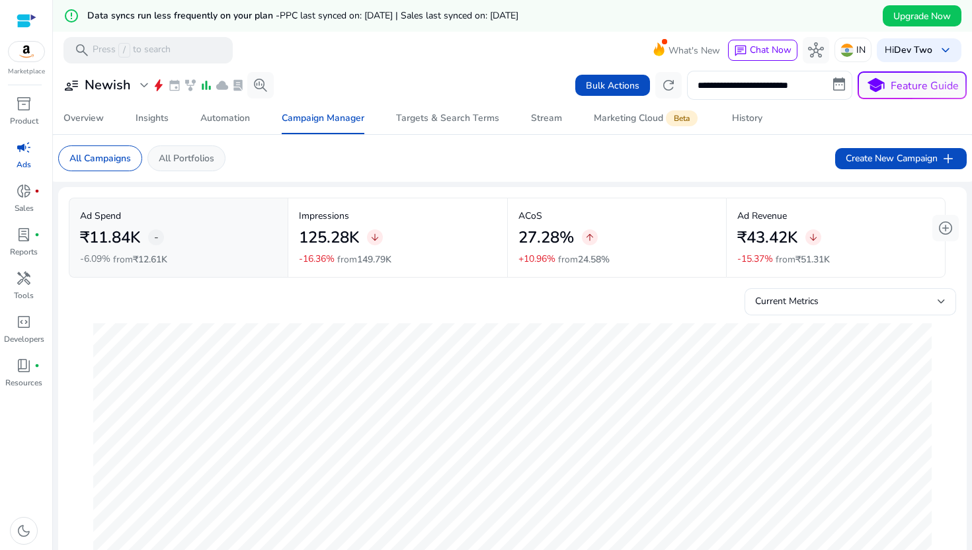
click at [206, 152] on p "All Portfolios" at bounding box center [187, 158] width 56 height 14
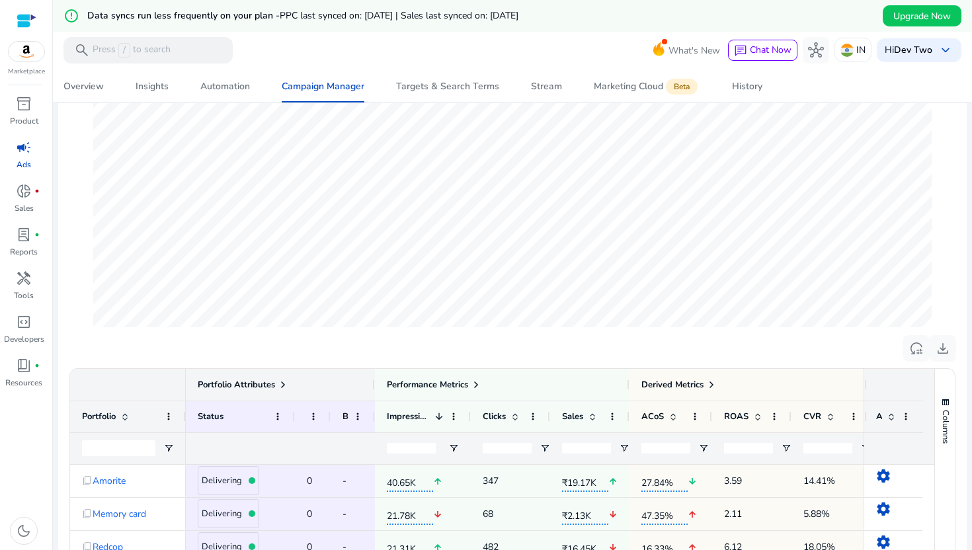
scroll to position [171, 0]
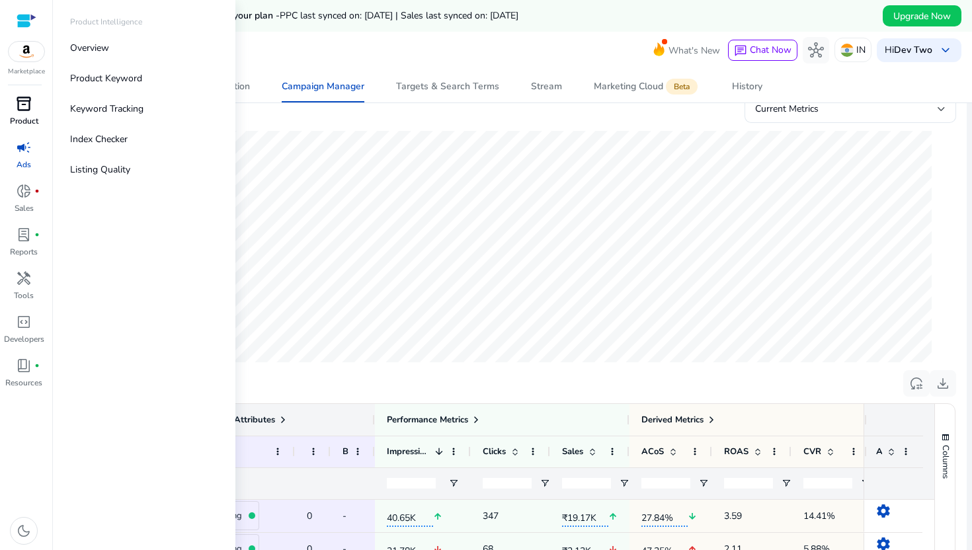
click at [34, 106] on div "inventory_2" at bounding box center [23, 103] width 37 height 21
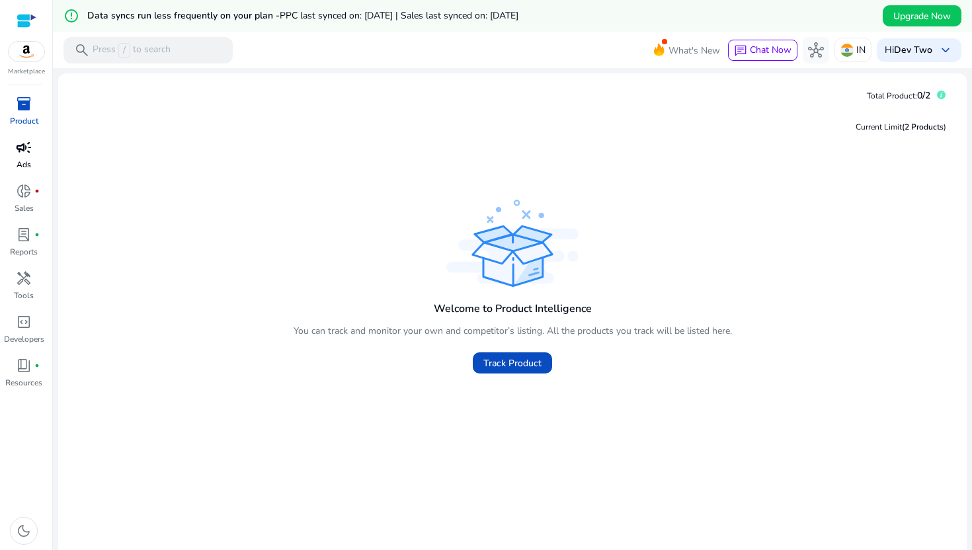
click at [30, 155] on span "campaign" at bounding box center [24, 147] width 16 height 16
